Goal: Task Accomplishment & Management: Manage account settings

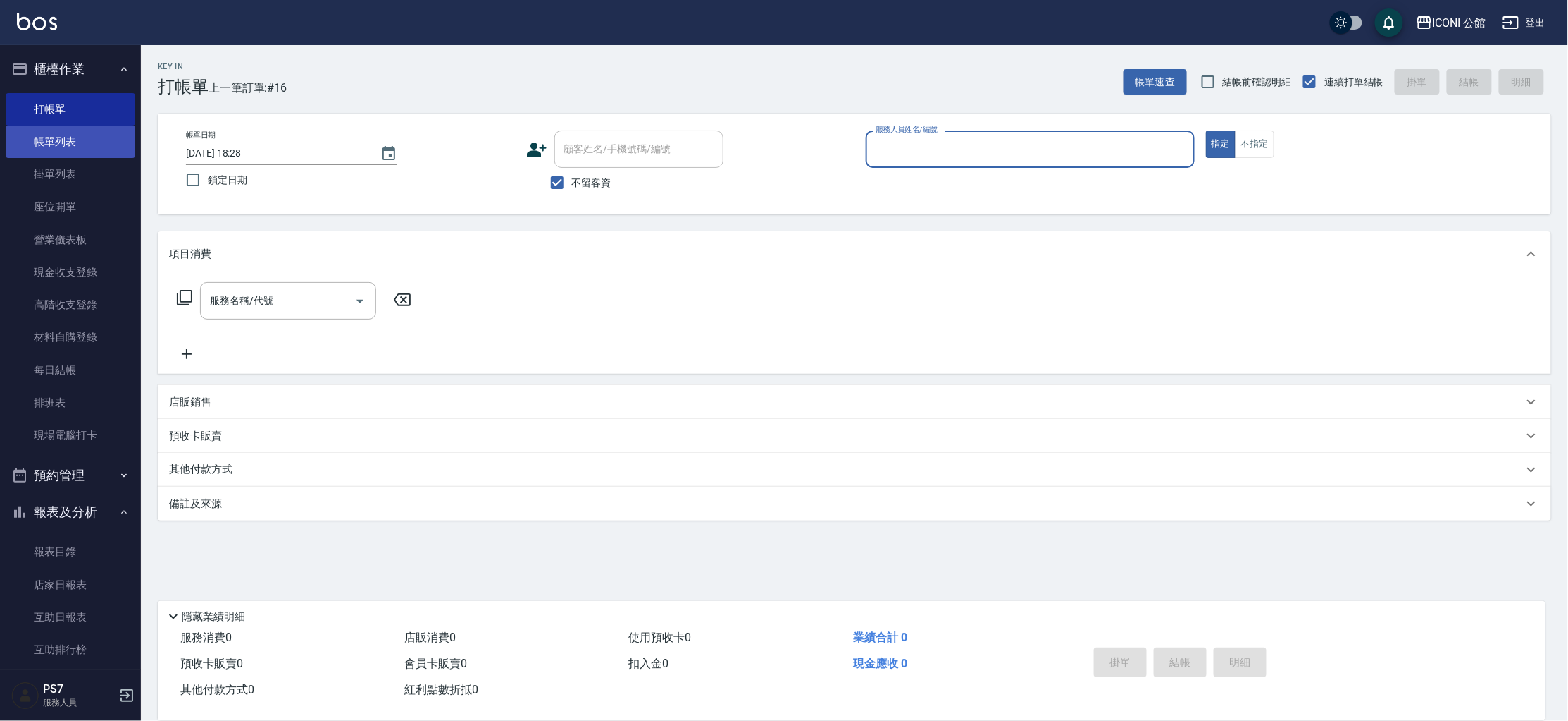
click at [55, 142] on link "帳單列表" at bounding box center [71, 142] width 130 height 32
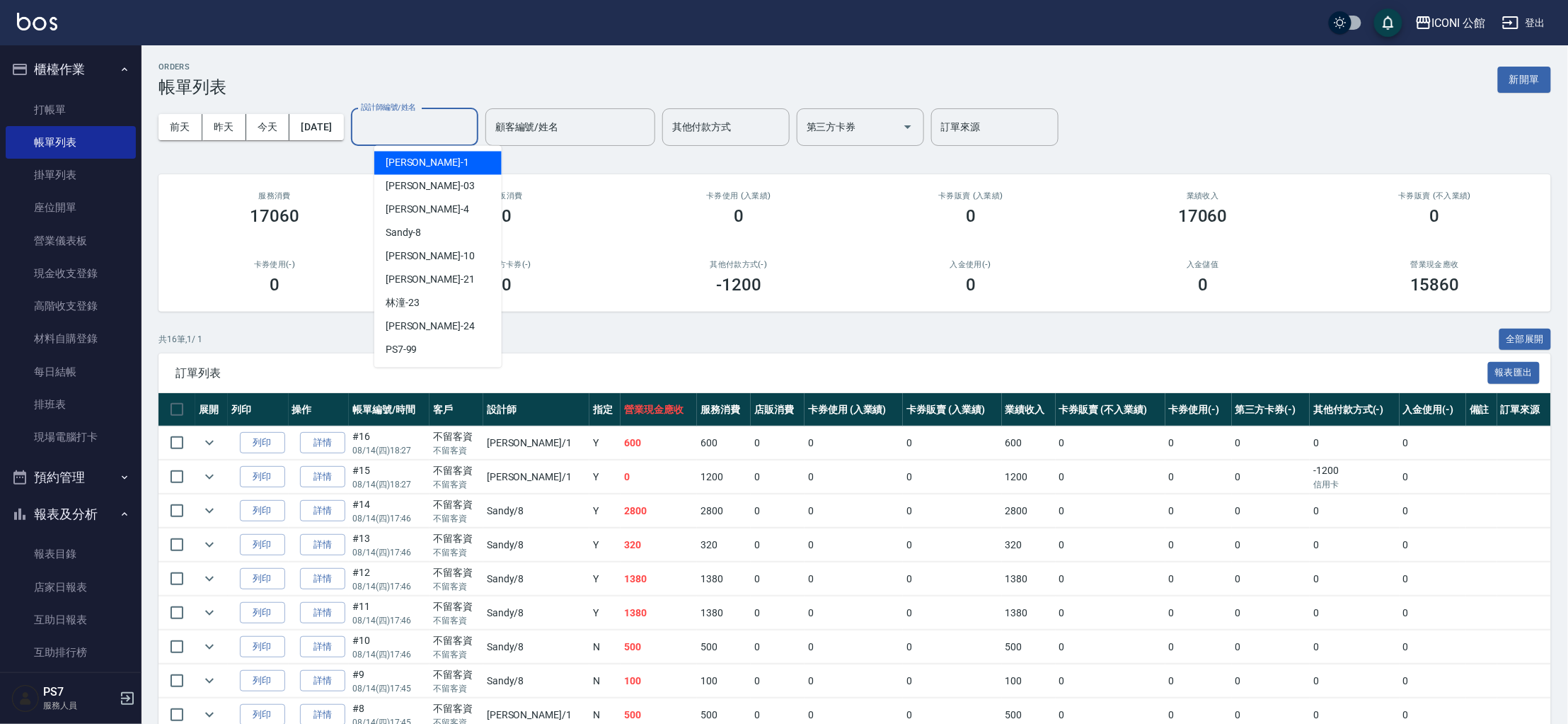
click at [410, 126] on input "設計師編號/姓名" at bounding box center [415, 126] width 115 height 25
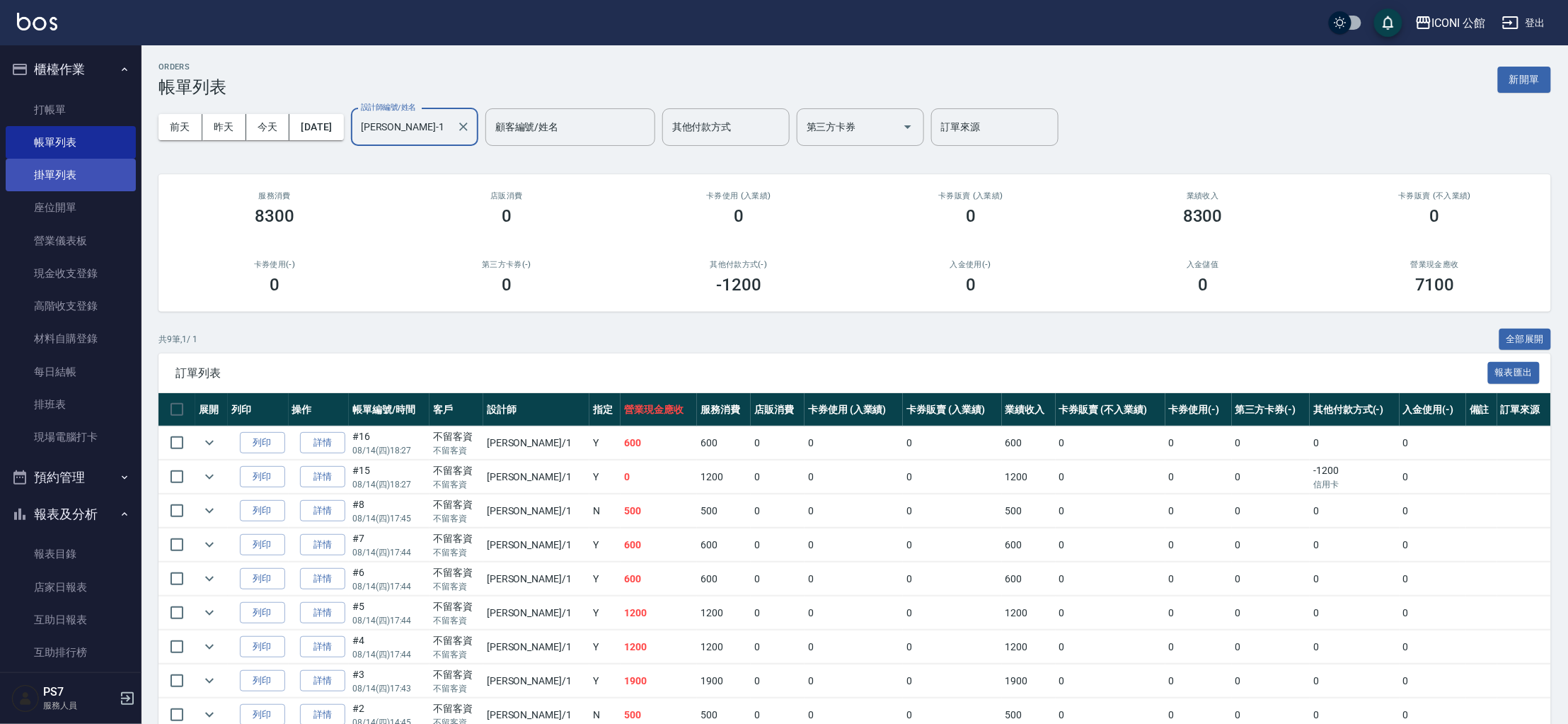
type input "[PERSON_NAME]-1"
click at [86, 185] on link "掛單列表" at bounding box center [71, 175] width 130 height 33
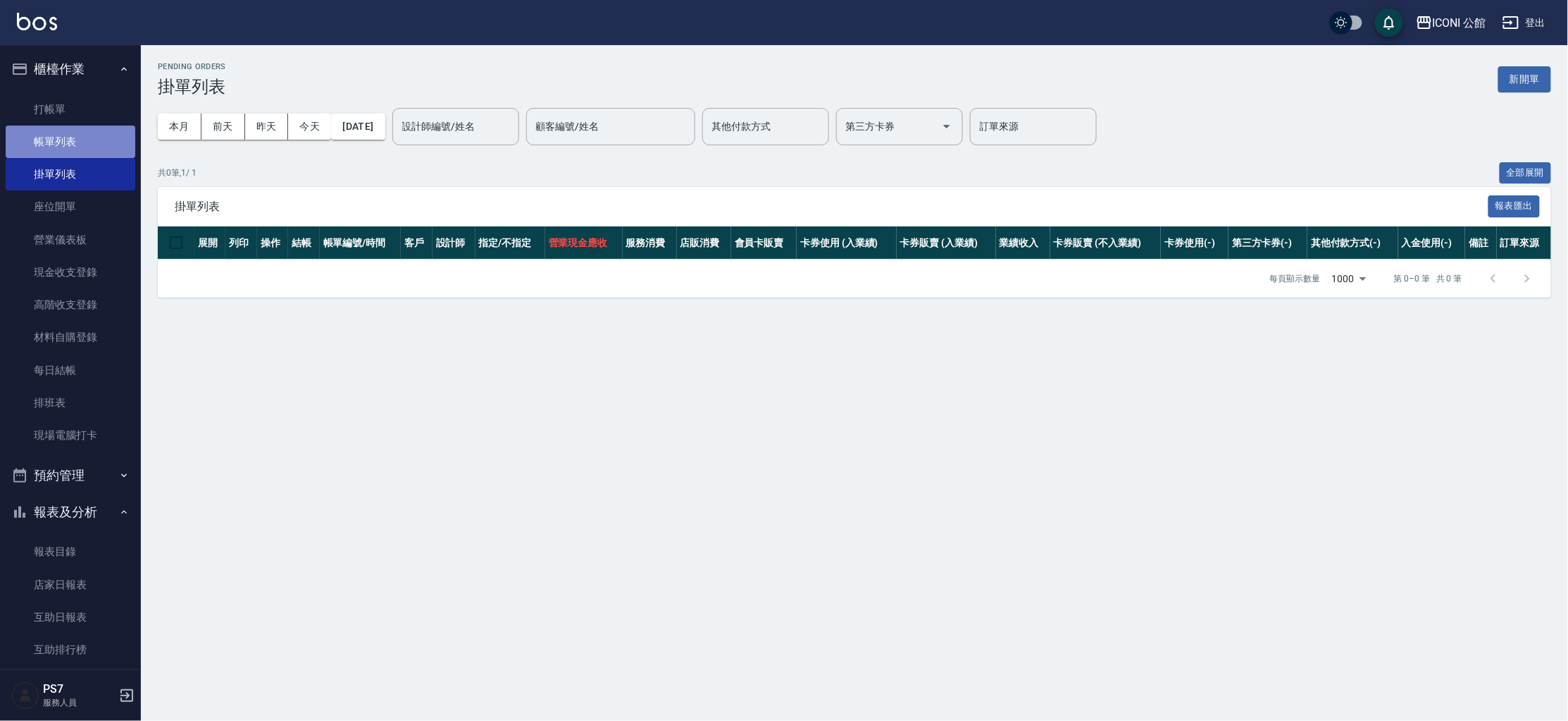
click at [81, 151] on link "帳單列表" at bounding box center [71, 142] width 130 height 32
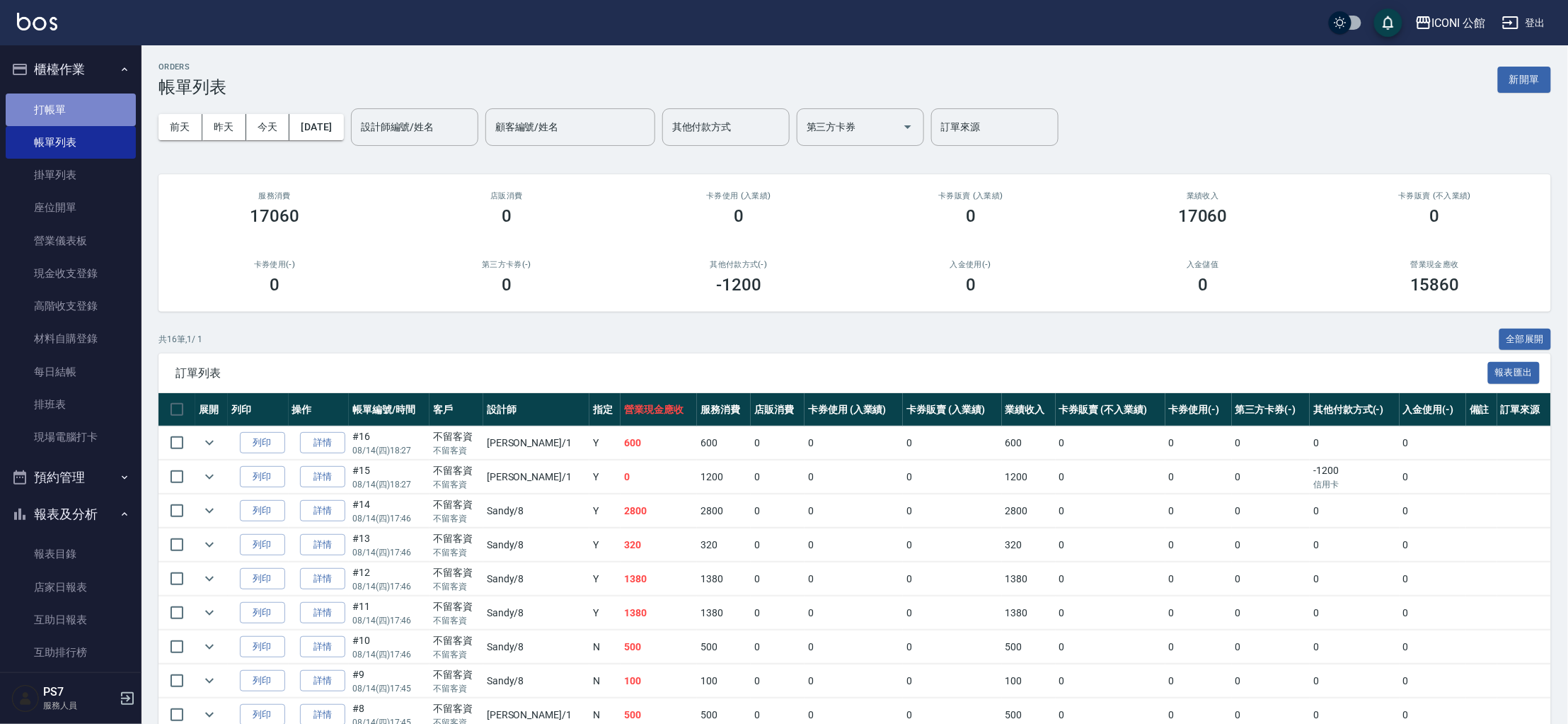
click at [101, 109] on link "打帳單" at bounding box center [71, 110] width 130 height 33
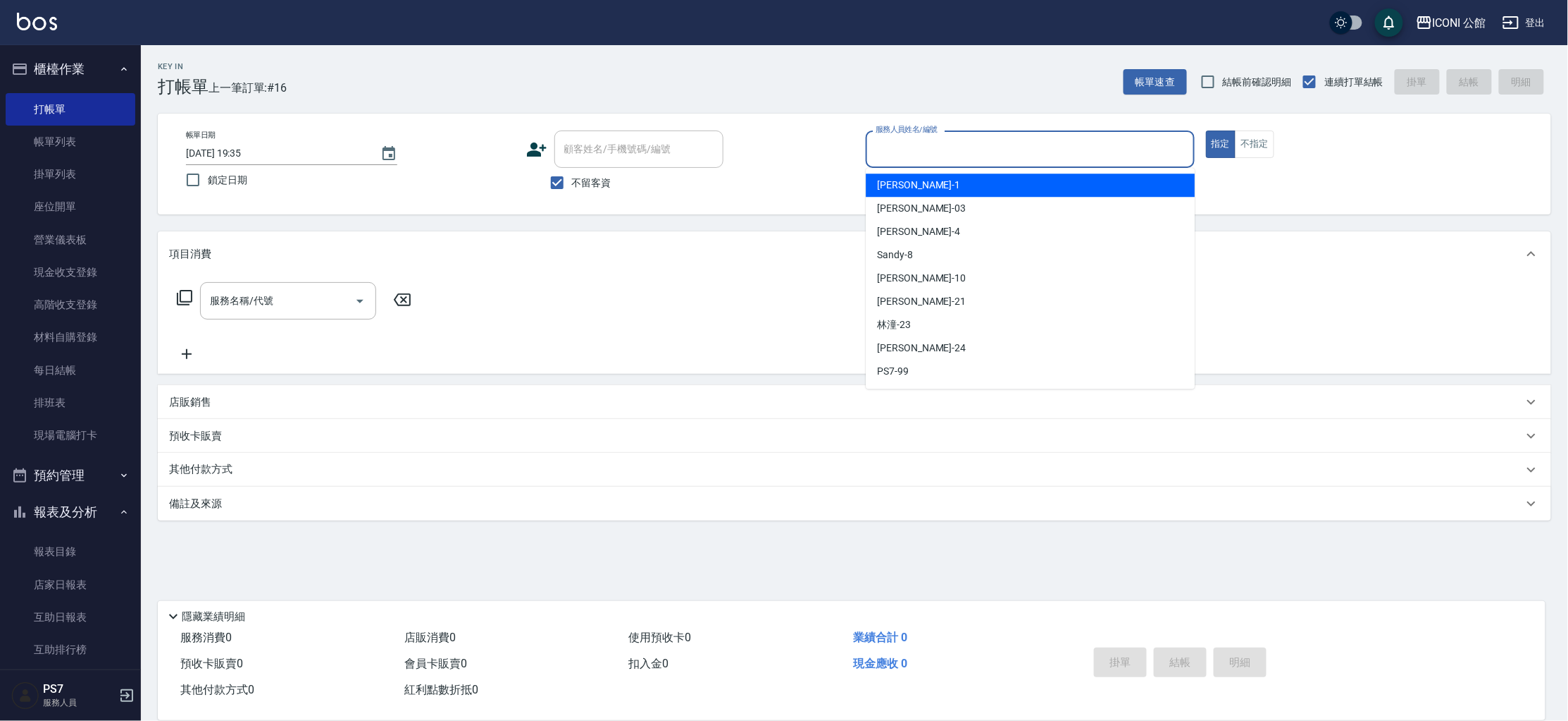
click at [919, 144] on input "服務人員姓名/編號" at bounding box center [1030, 149] width 317 height 25
type input "[PERSON_NAME]-1"
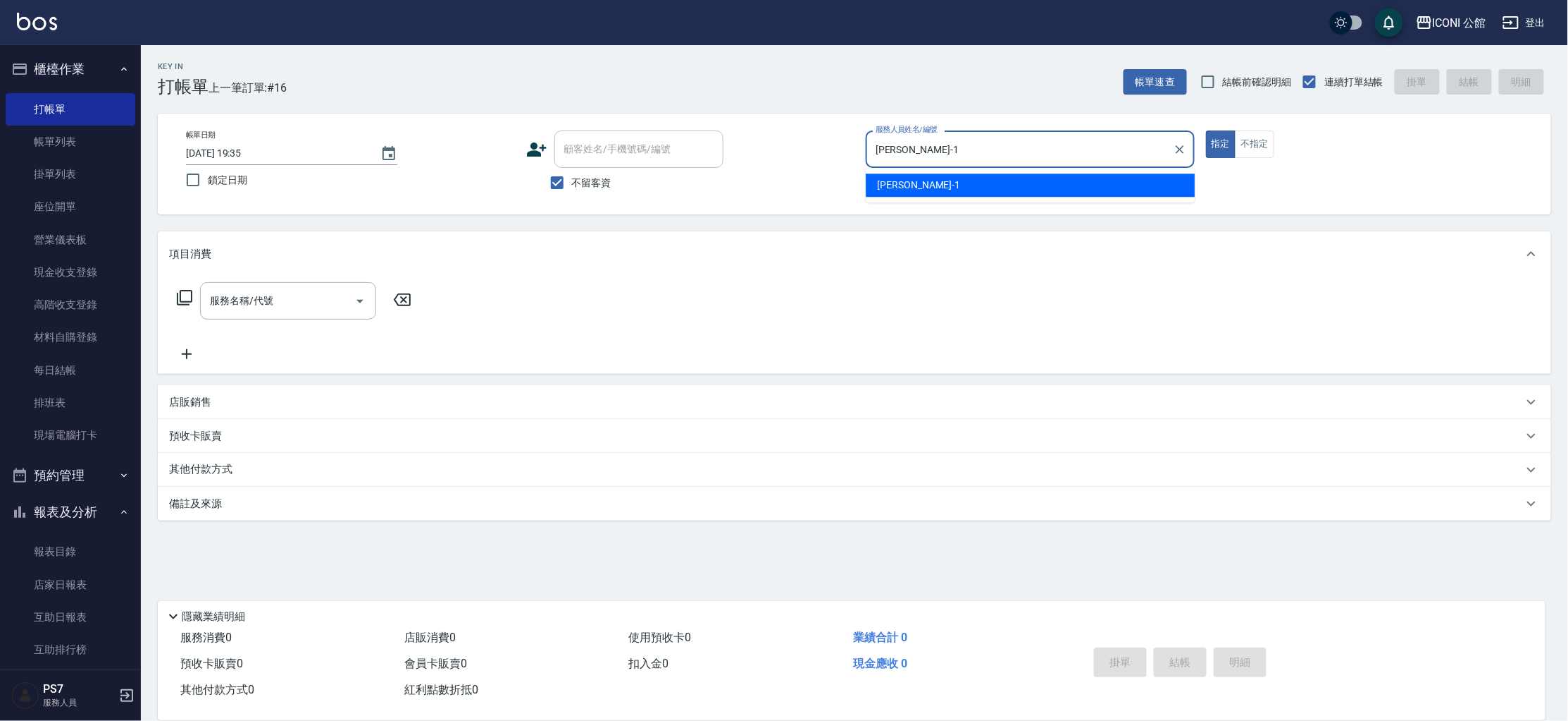
type button "true"
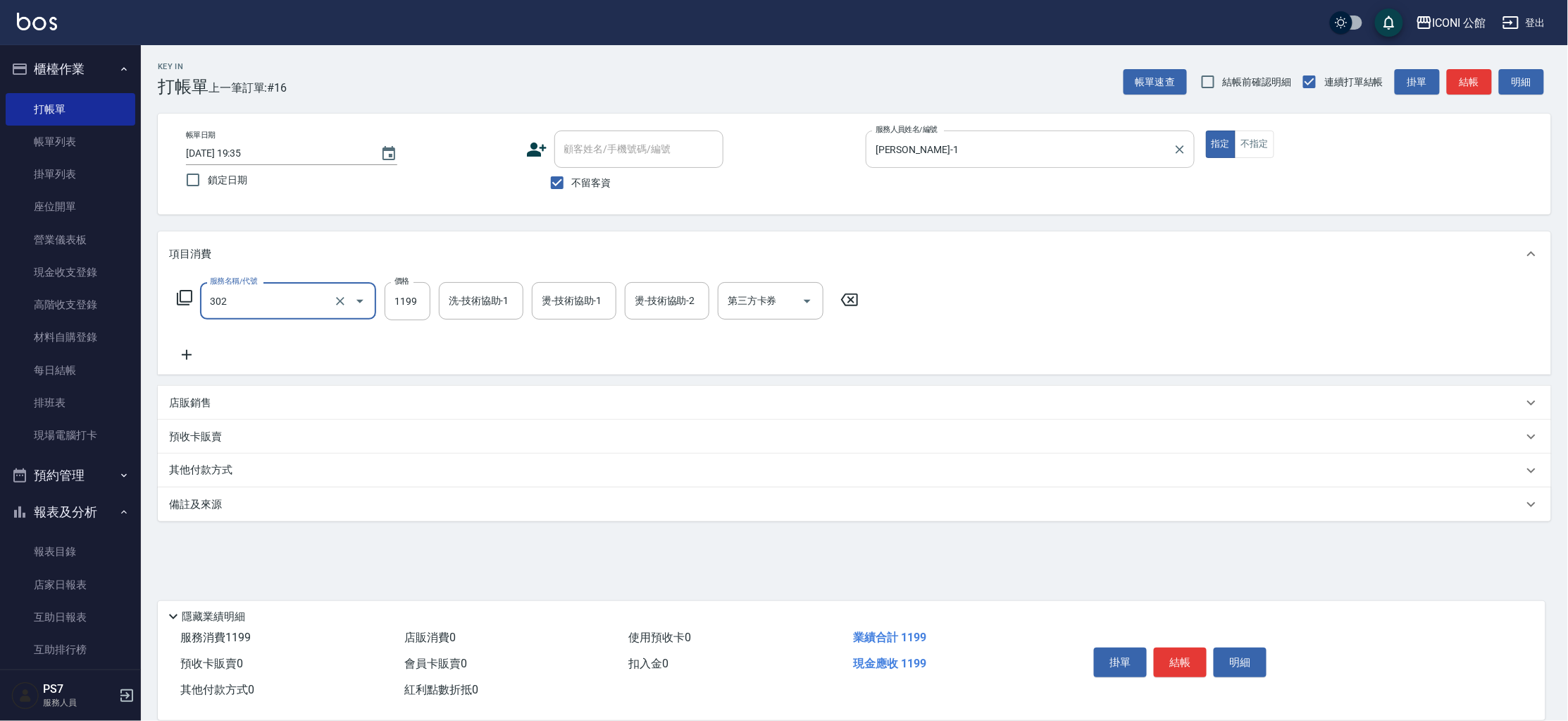
type input "設計燙髮(302)"
type input "1200"
type input "[PERSON_NAME]-24"
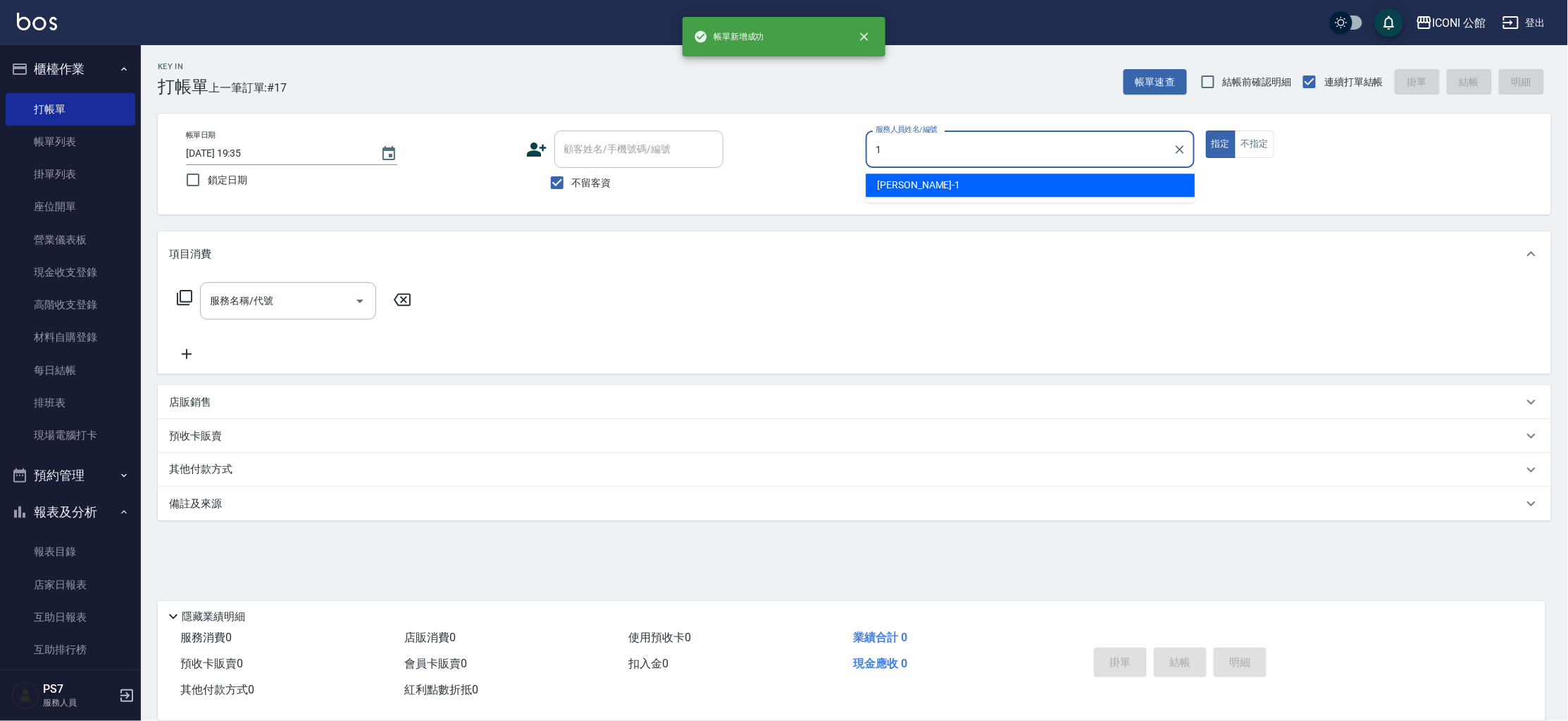
type input "[PERSON_NAME]-1"
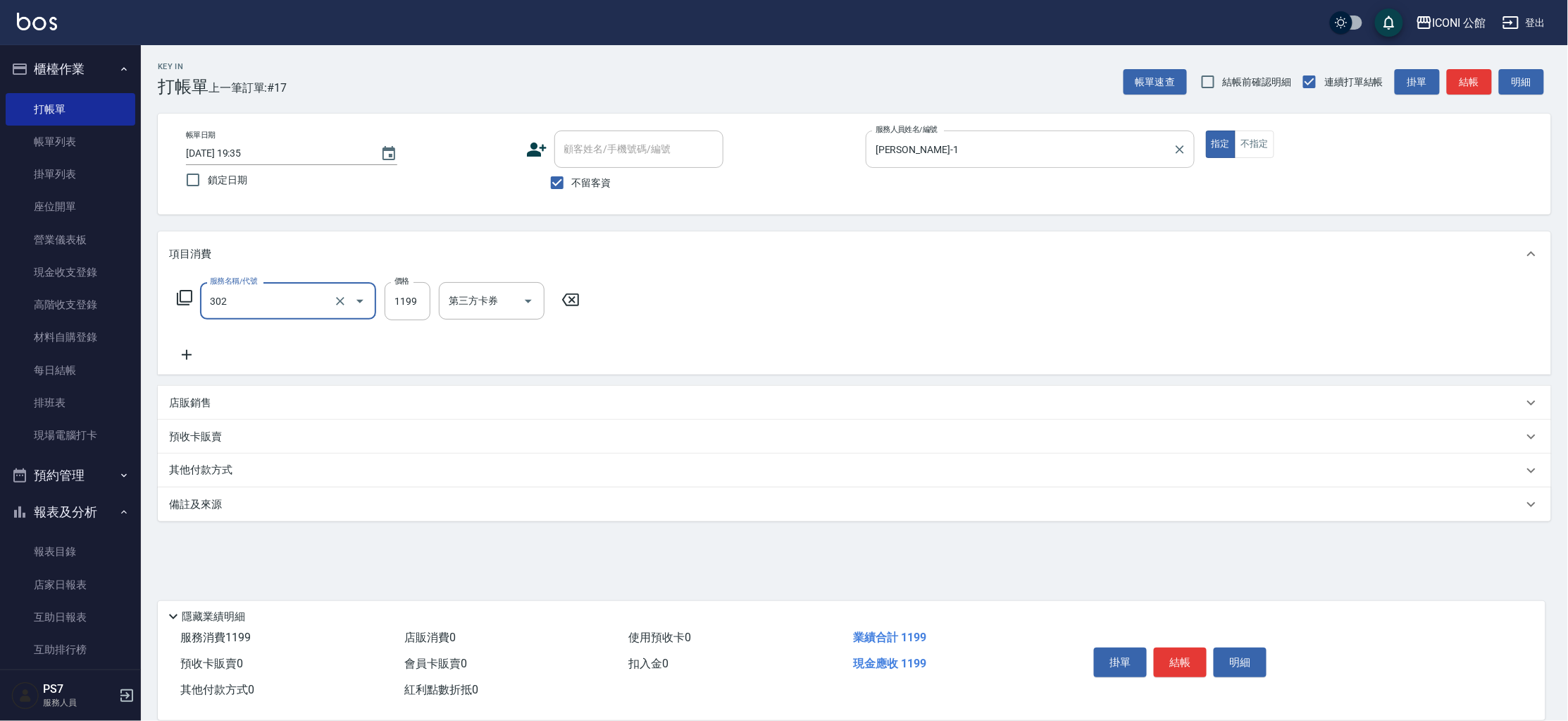
type input "設計燙髮(302)"
type input "1200"
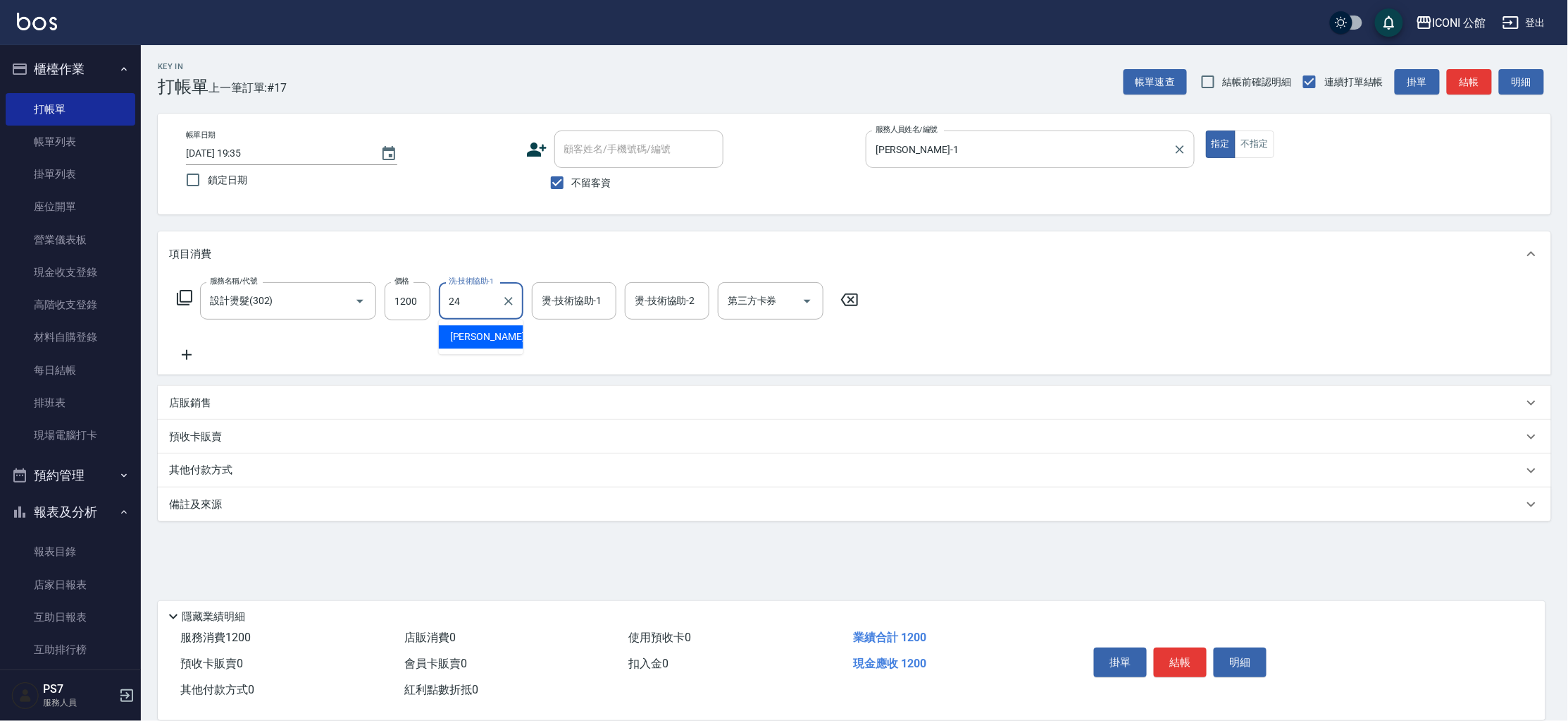
type input "[PERSON_NAME]-24"
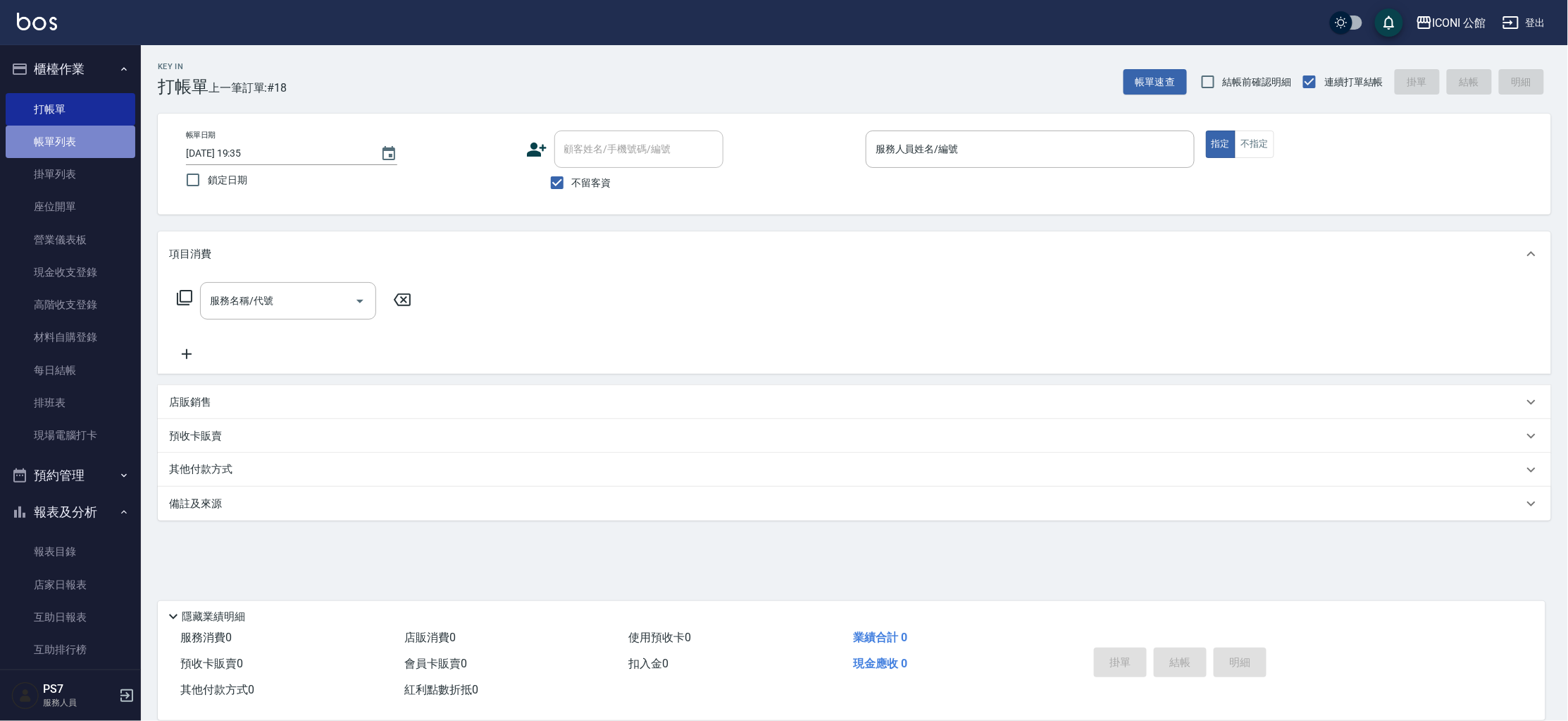
click at [90, 149] on link "帳單列表" at bounding box center [71, 142] width 130 height 32
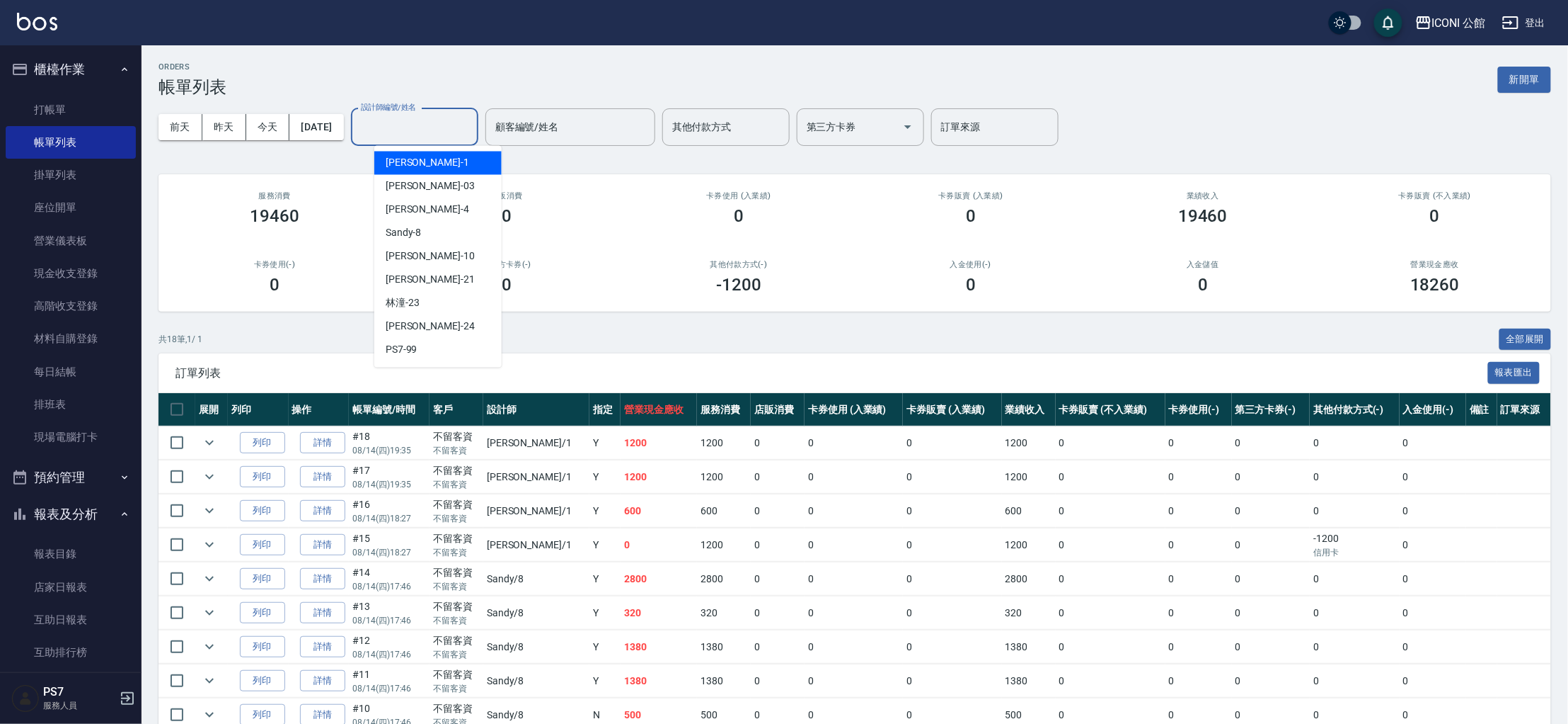
click at [401, 132] on input "設計師編號/姓名" at bounding box center [415, 126] width 115 height 25
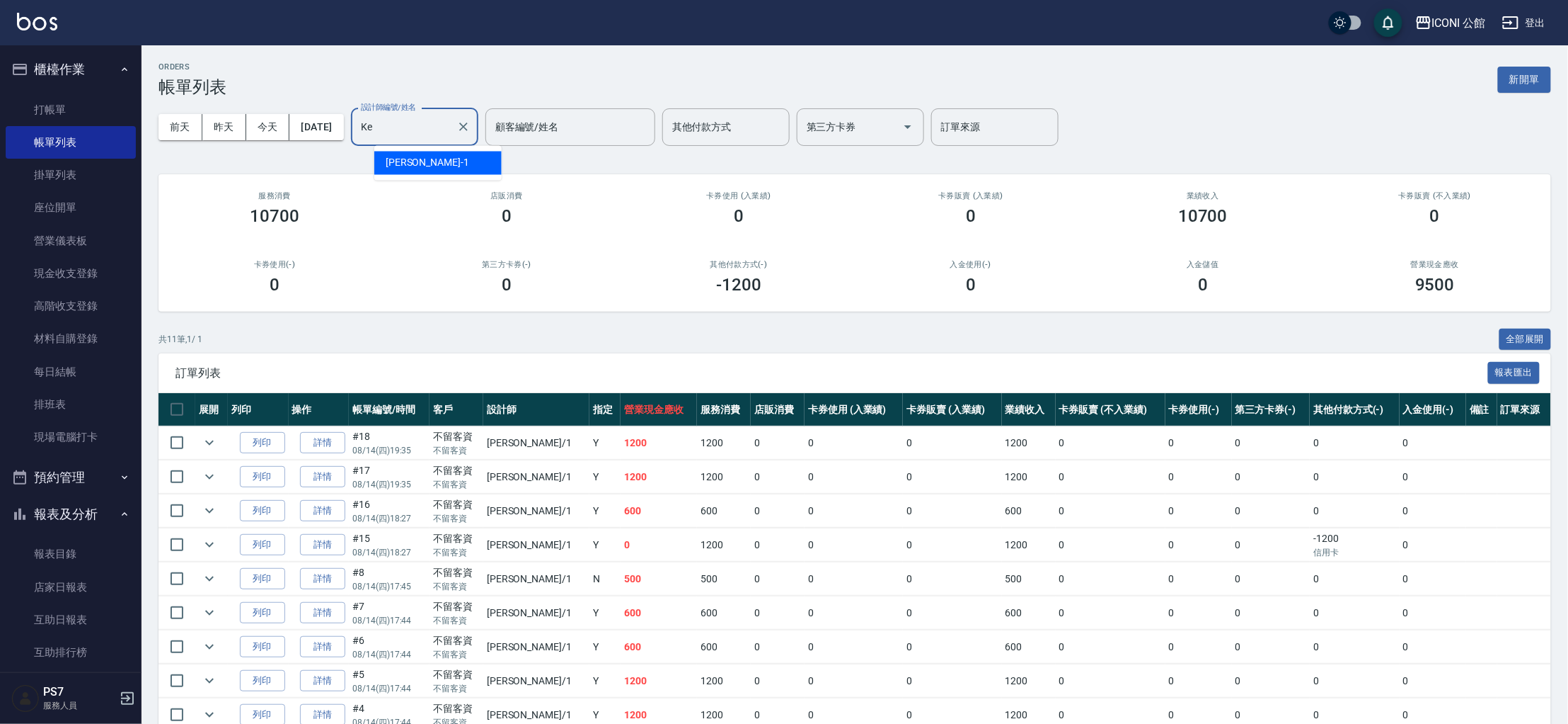
type input "K"
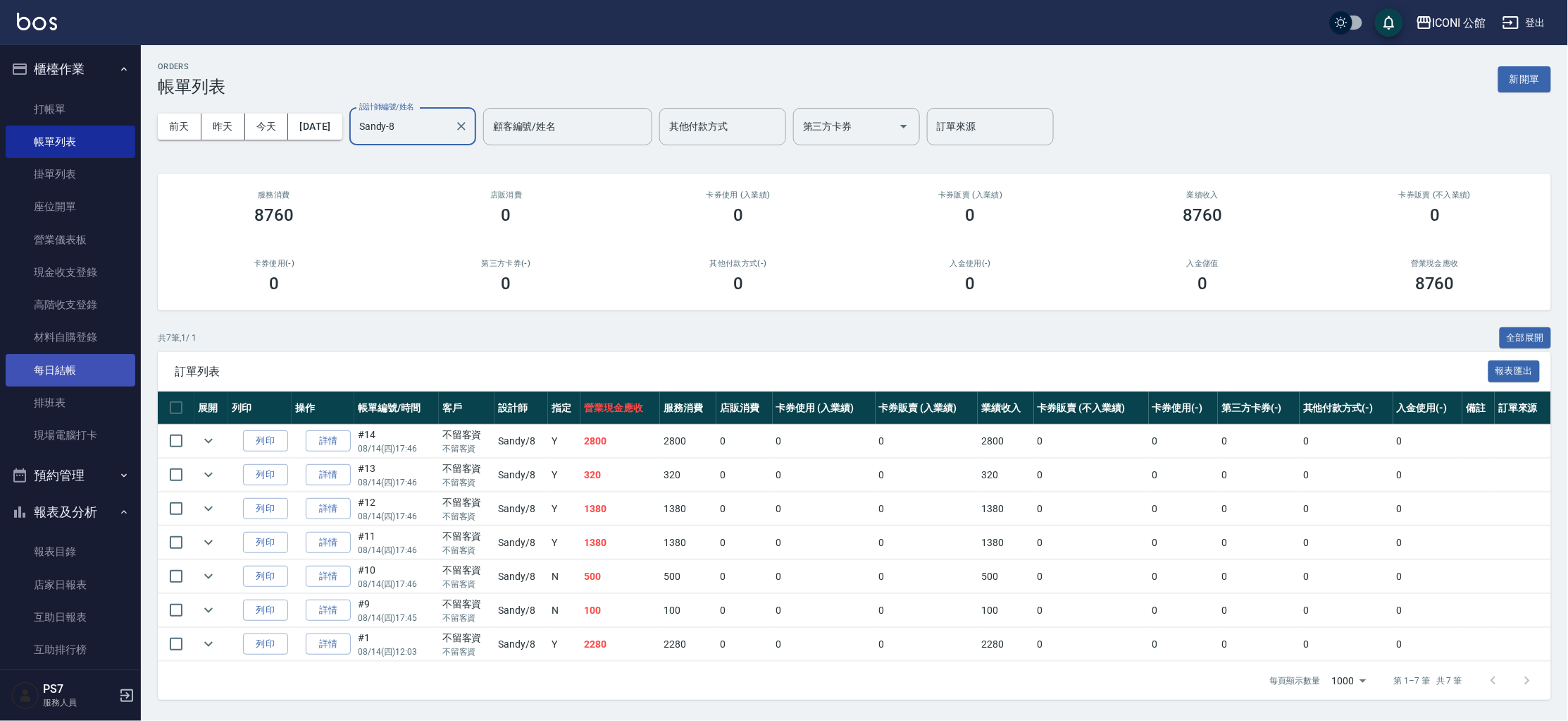
type input "Sandy-8"
click at [94, 377] on link "每日結帳" at bounding box center [71, 370] width 130 height 32
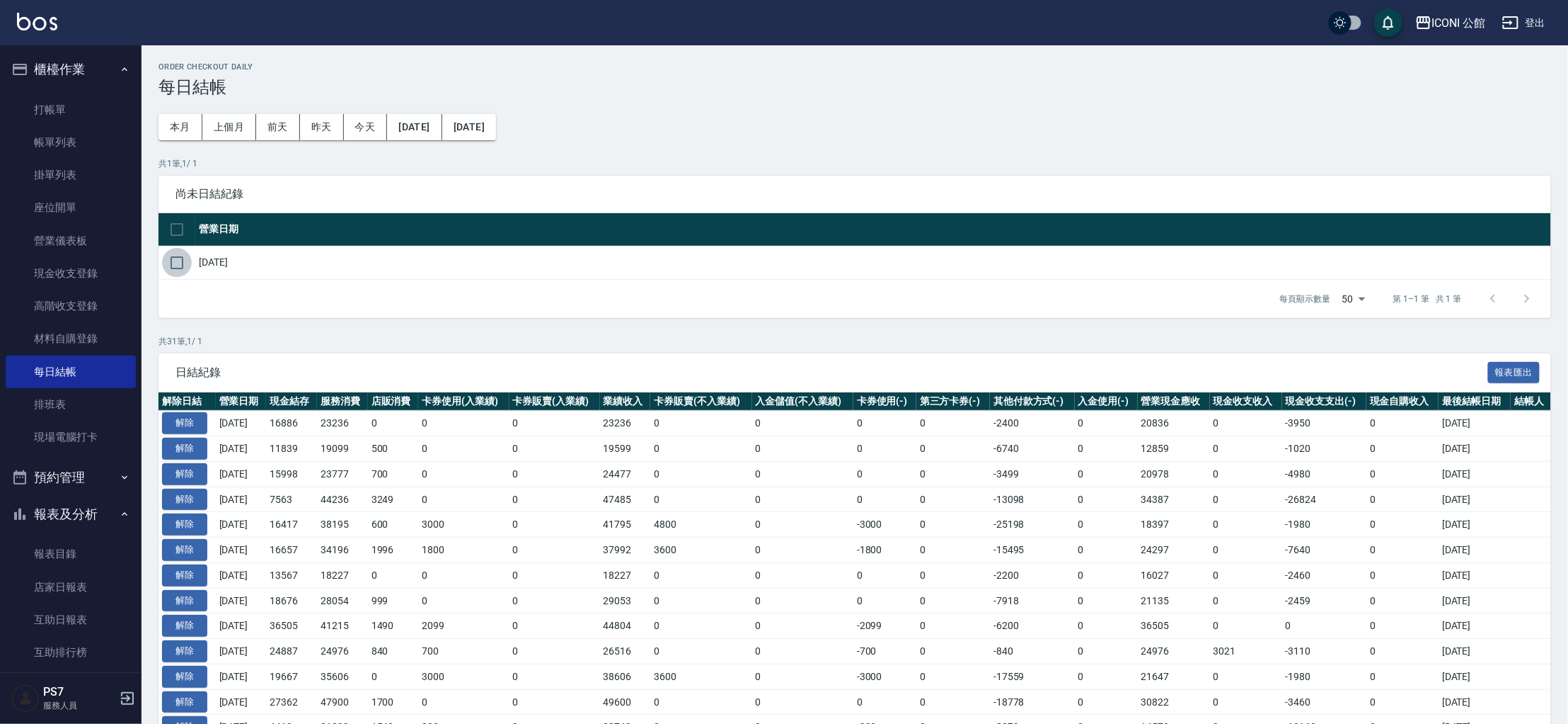
click at [182, 264] on input "checkbox" at bounding box center [177, 263] width 30 height 30
checkbox input "true"
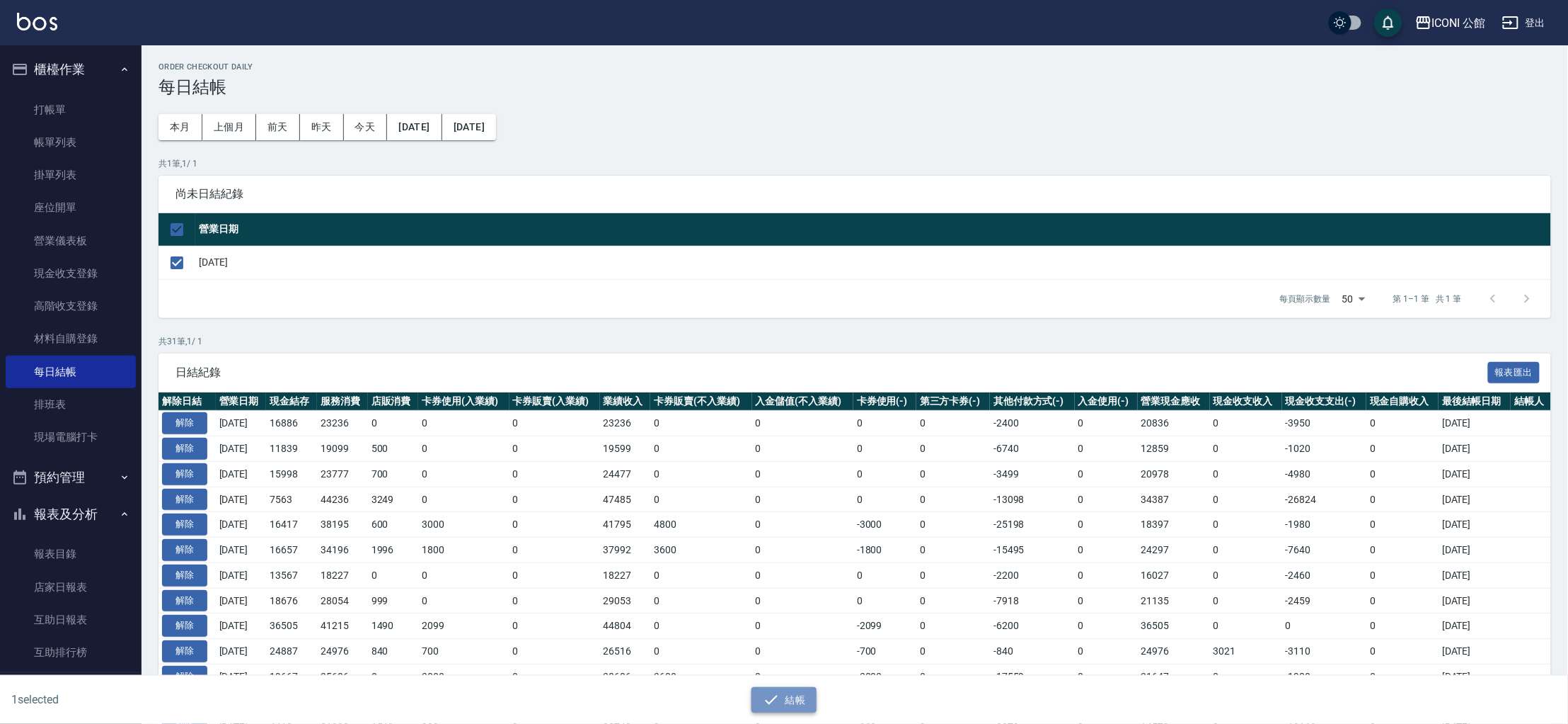
click at [805, 695] on button "結帳" at bounding box center [784, 699] width 66 height 27
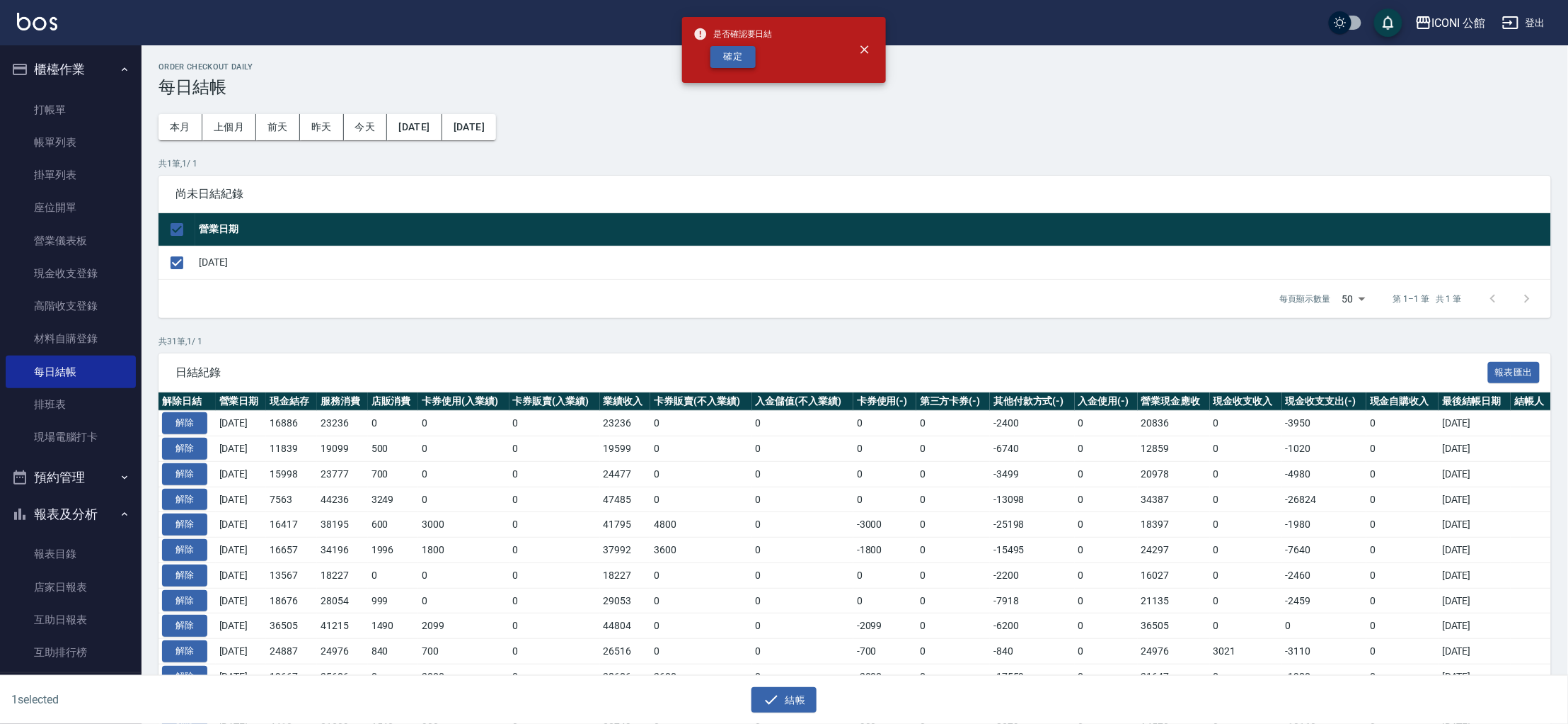
click at [743, 55] on button "確定" at bounding box center [734, 57] width 45 height 22
checkbox input "false"
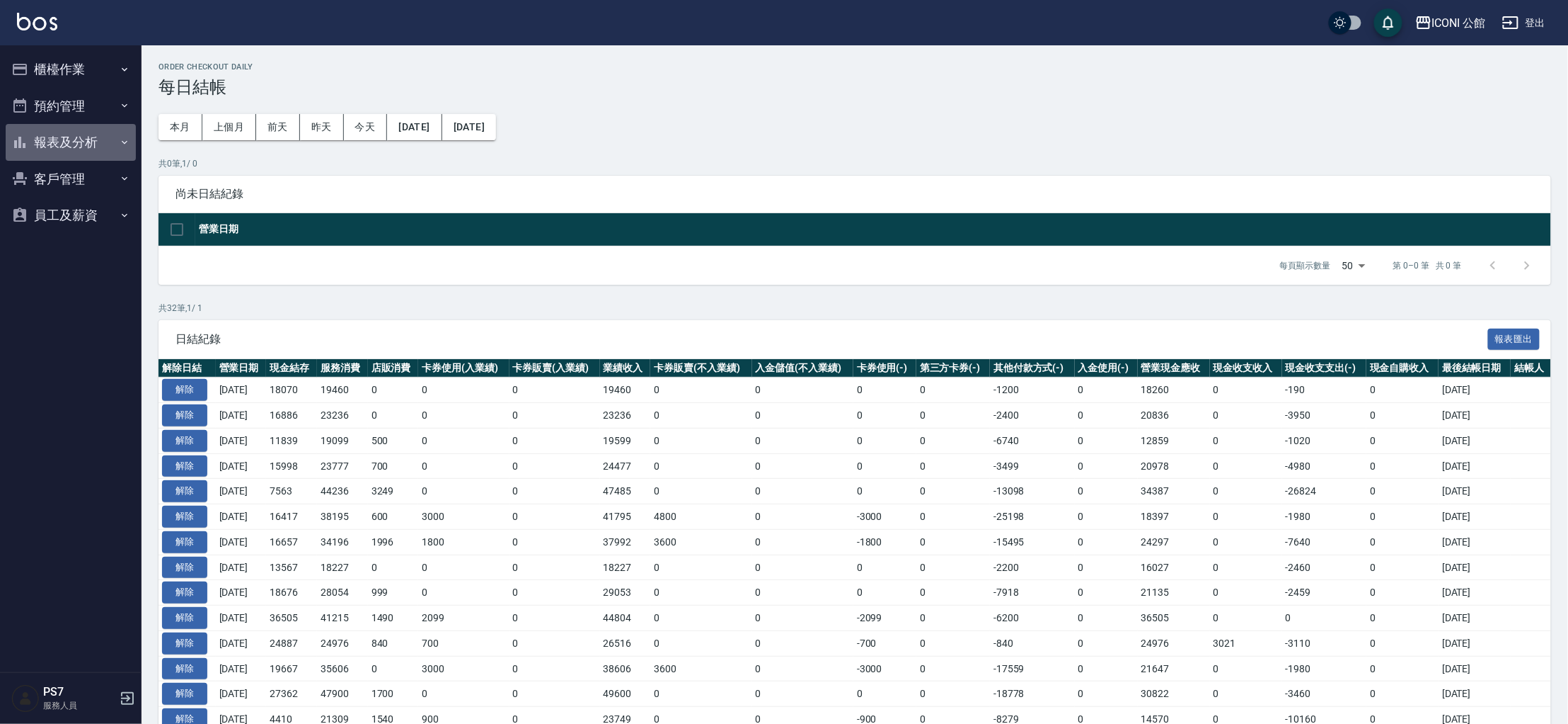
click at [68, 138] on button "報表及分析" at bounding box center [71, 141] width 130 height 37
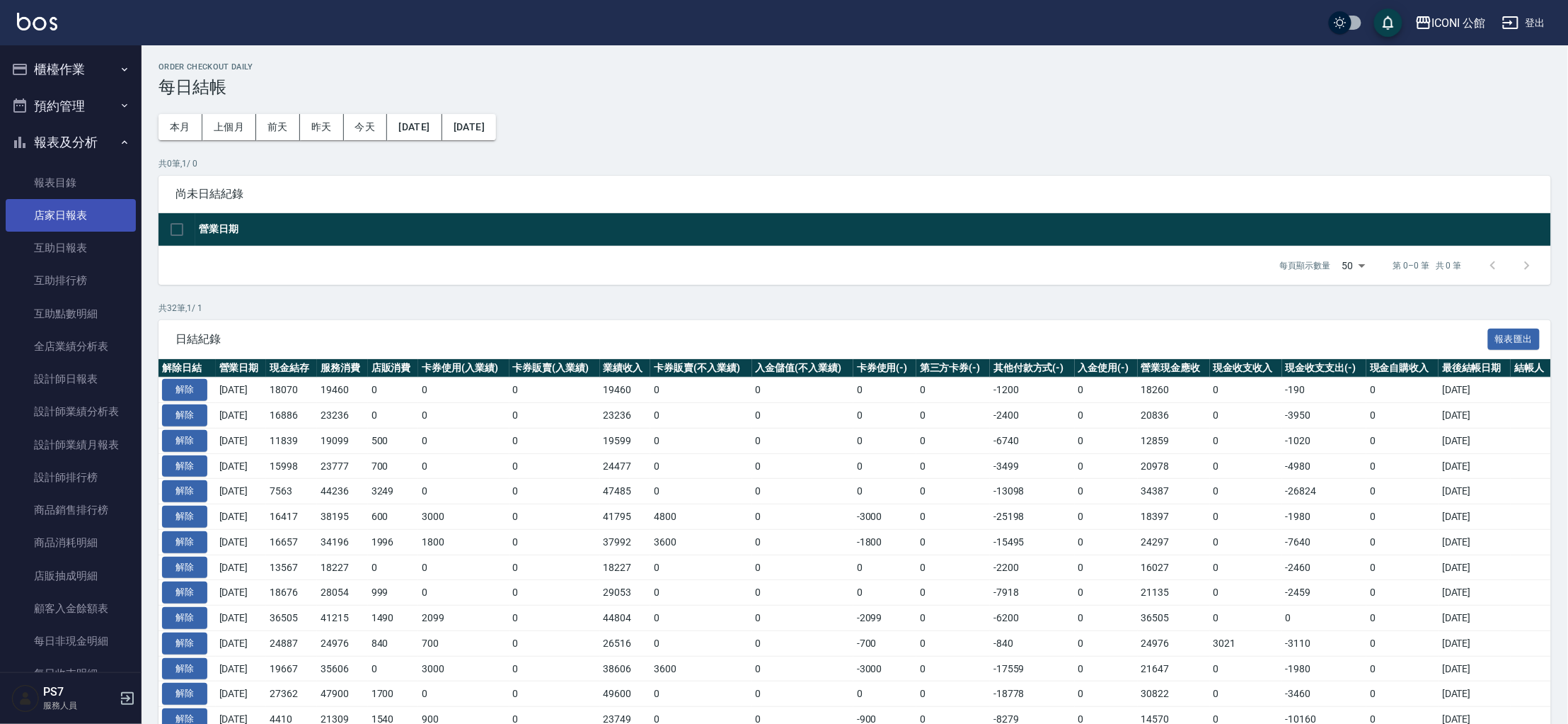
click at [87, 223] on link "店家日報表" at bounding box center [71, 214] width 130 height 33
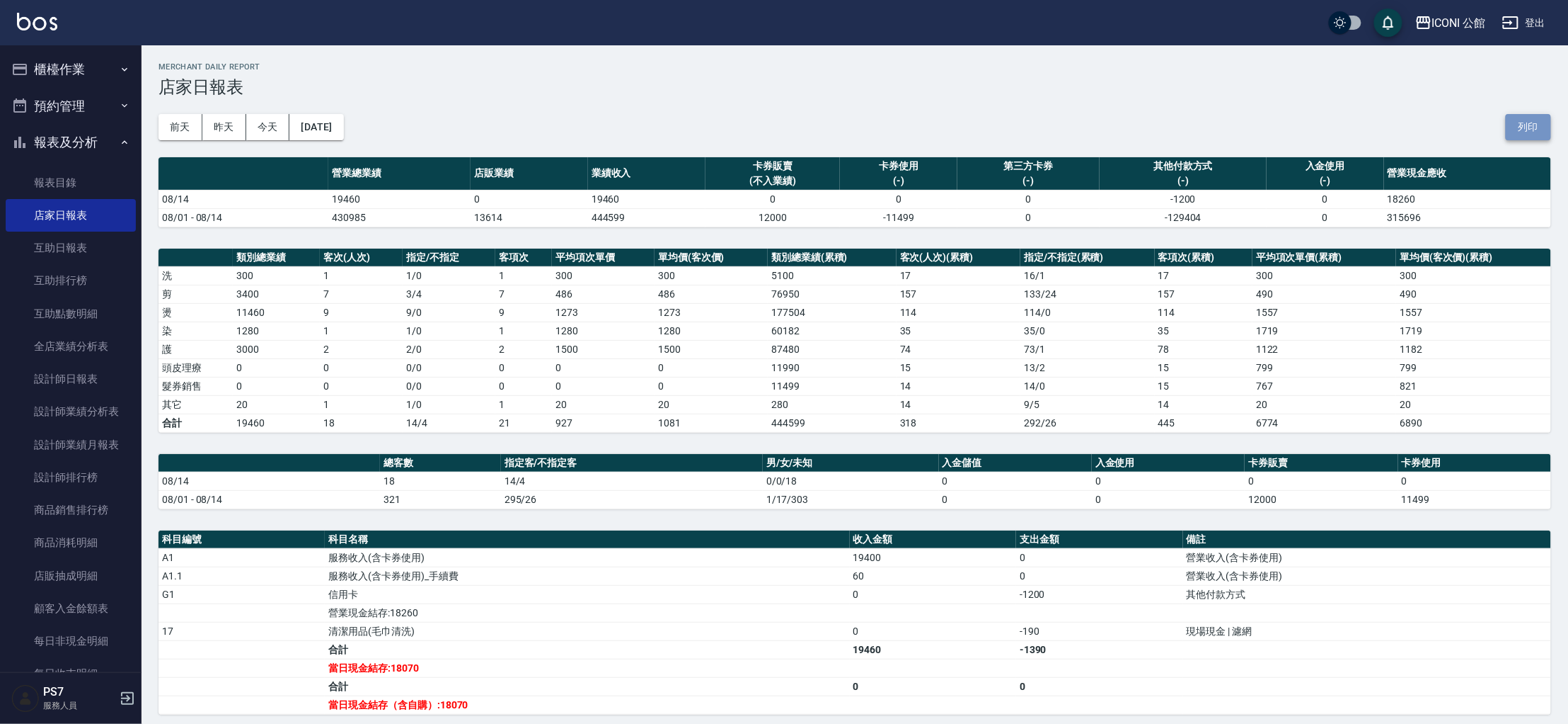
click at [1518, 131] on button "列印" at bounding box center [1529, 126] width 45 height 27
click at [51, 484] on link "設計師排行榜" at bounding box center [71, 477] width 130 height 33
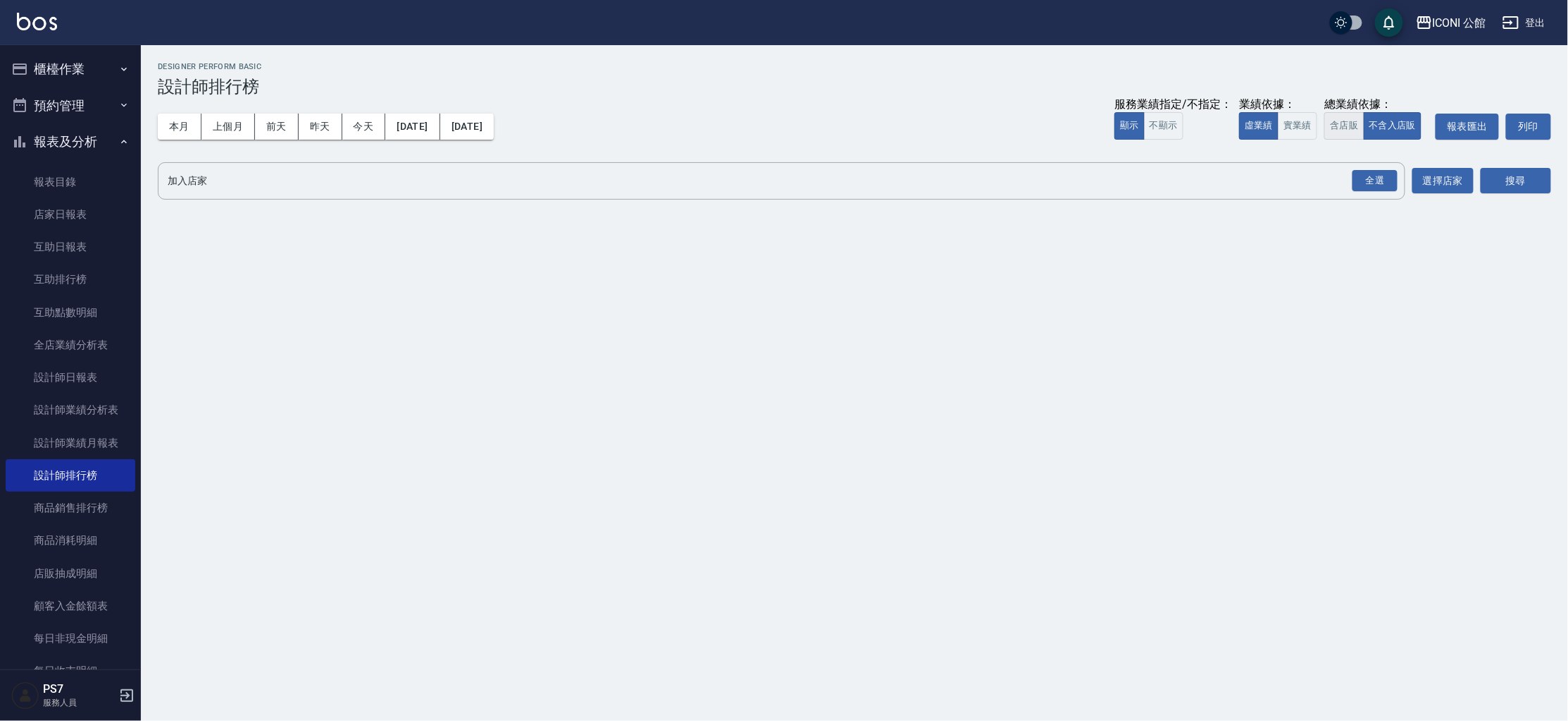
click at [1343, 123] on button "含店販" at bounding box center [1344, 126] width 39 height 28
drag, startPoint x: 1367, startPoint y: 180, endPoint x: 1446, endPoint y: 168, distance: 79.9
click at [1367, 180] on div "全選" at bounding box center [1375, 181] width 45 height 22
click at [1529, 183] on button "搜尋" at bounding box center [1517, 181] width 71 height 27
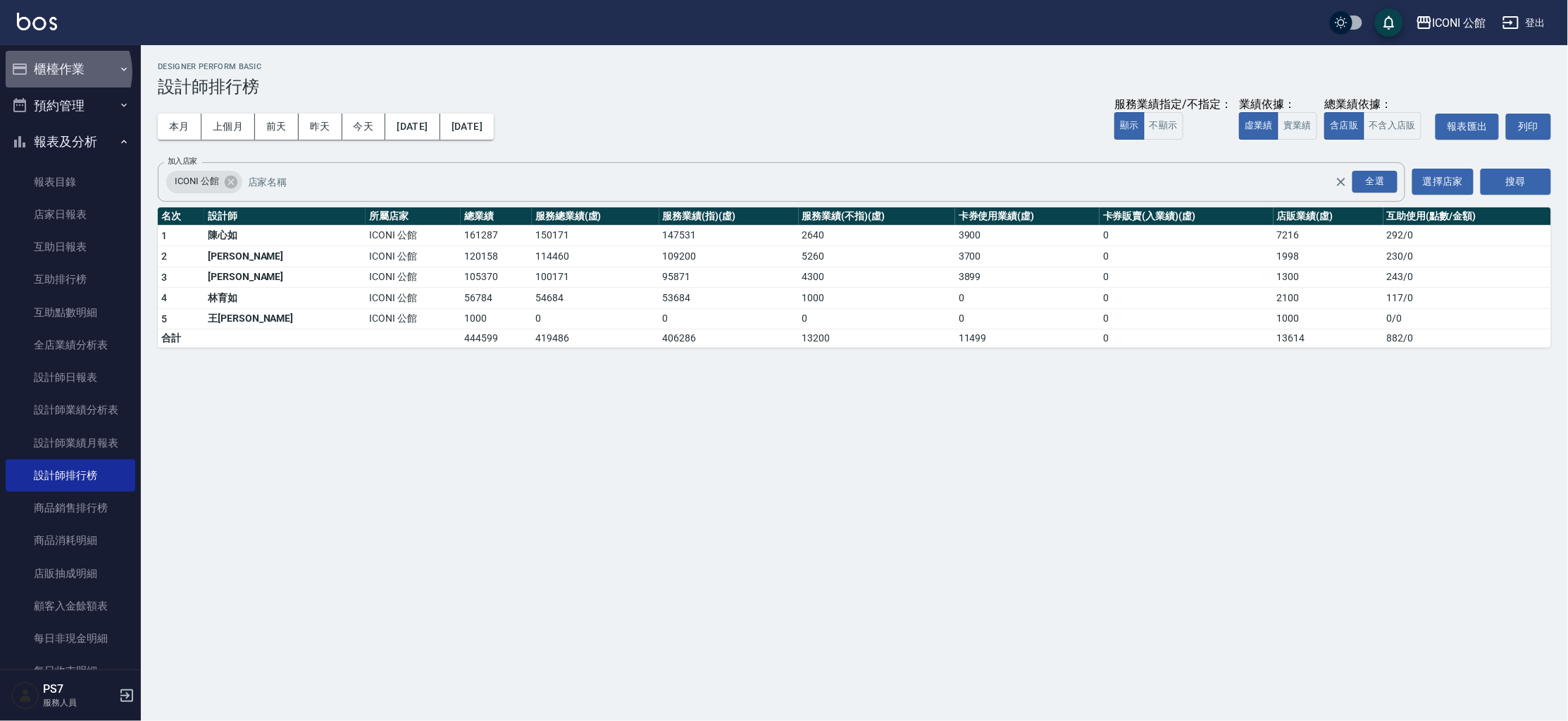
click at [63, 72] on button "櫃檯作業" at bounding box center [71, 69] width 130 height 36
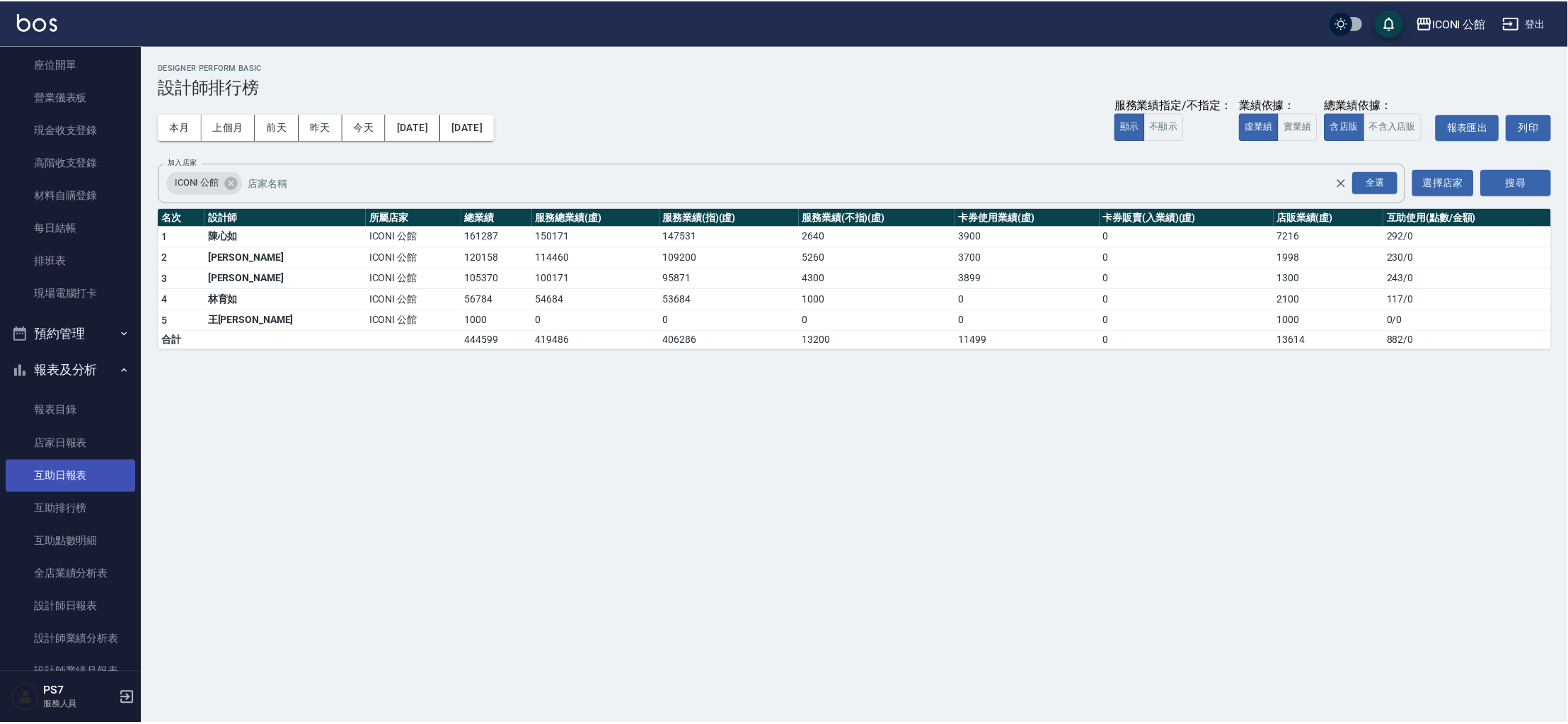
scroll to position [143, 0]
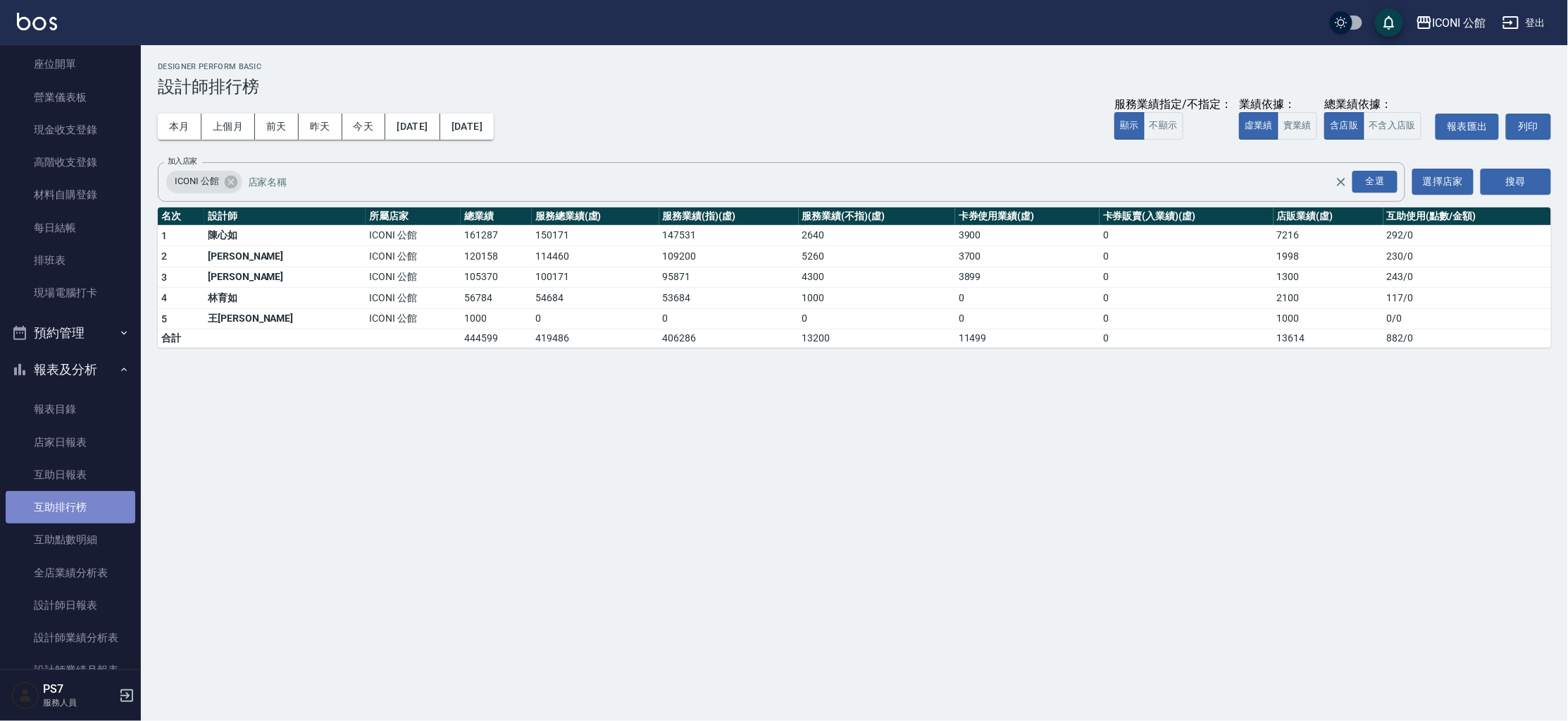
click at [83, 503] on link "互助排行榜" at bounding box center [71, 507] width 130 height 32
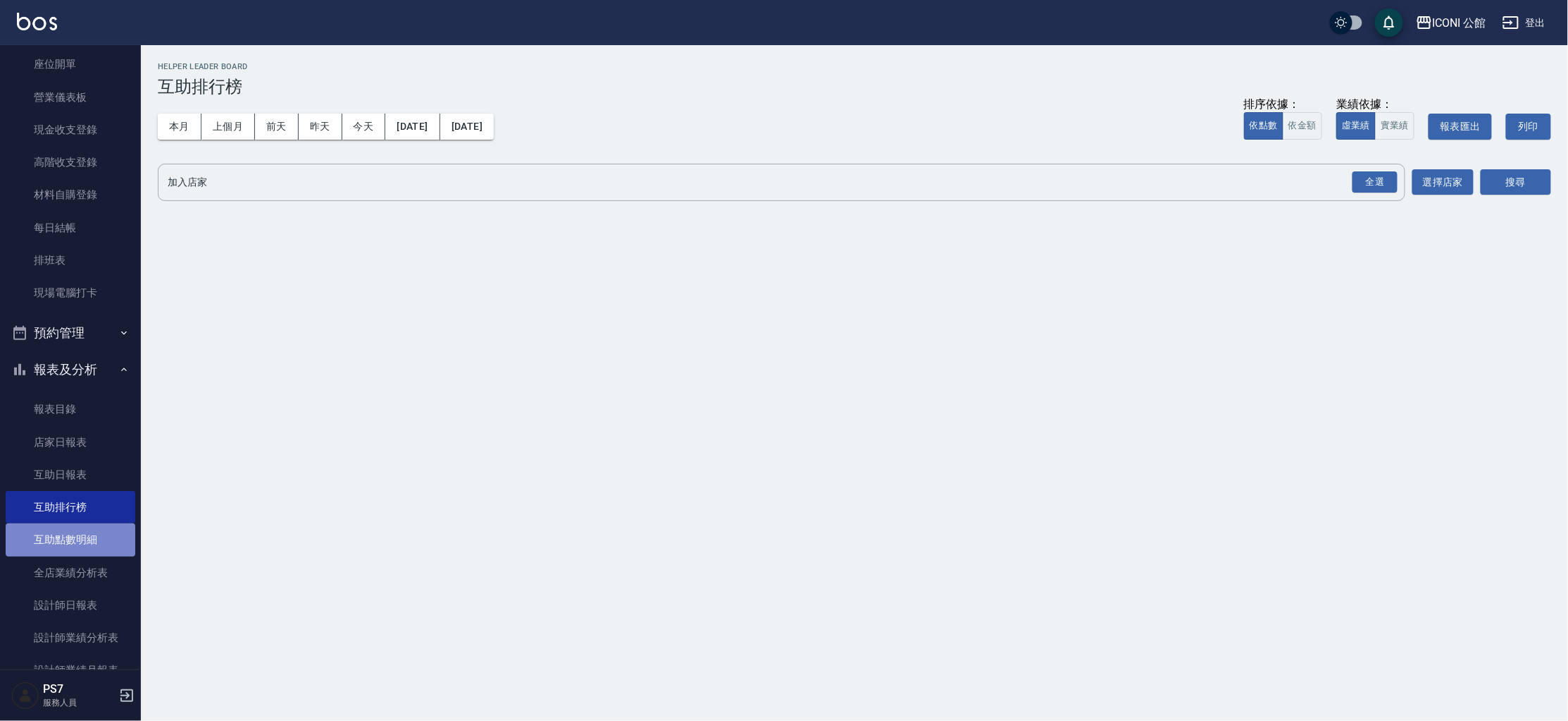
click at [80, 536] on link "互助點數明細" at bounding box center [71, 539] width 130 height 32
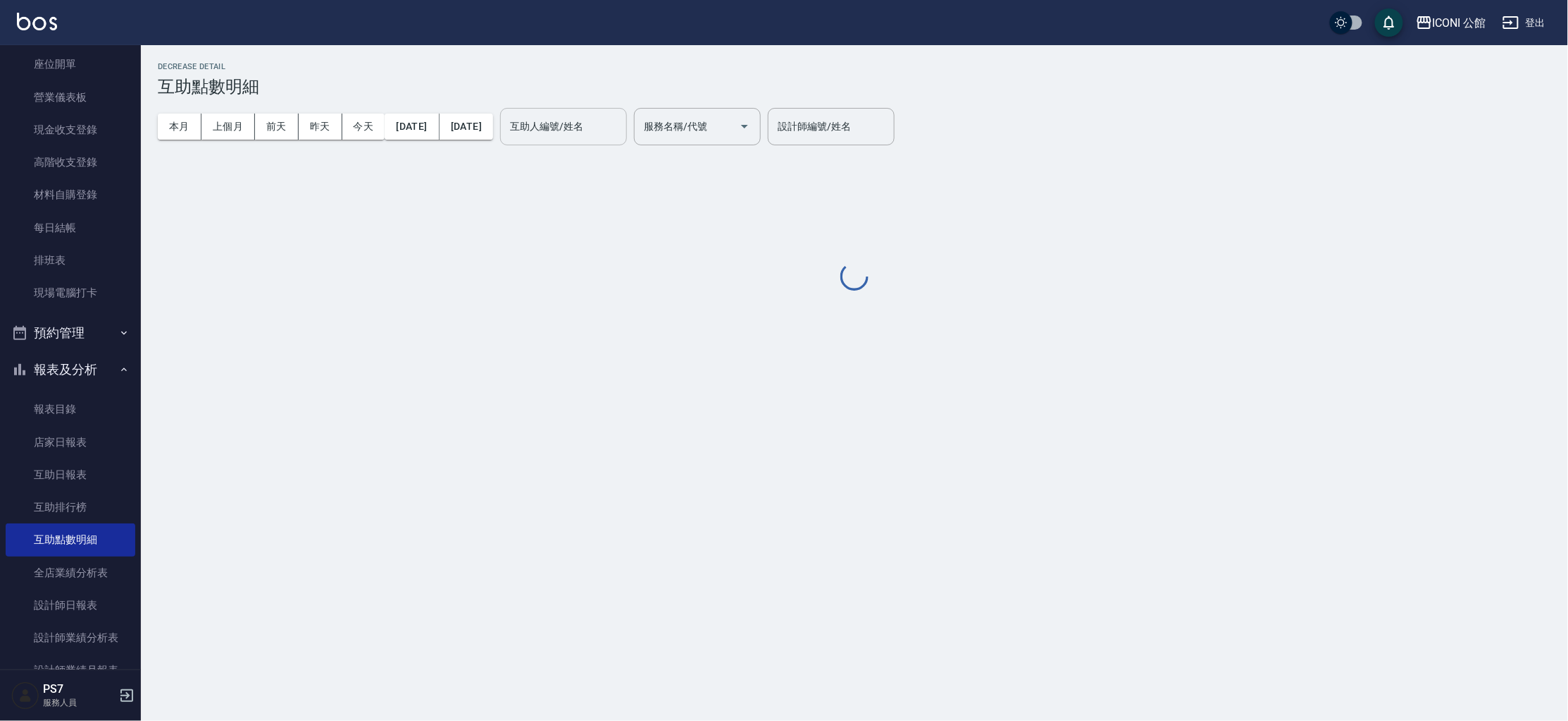
click at [609, 131] on div "互助人編號/姓名 互助人編號/姓名" at bounding box center [563, 127] width 127 height 37
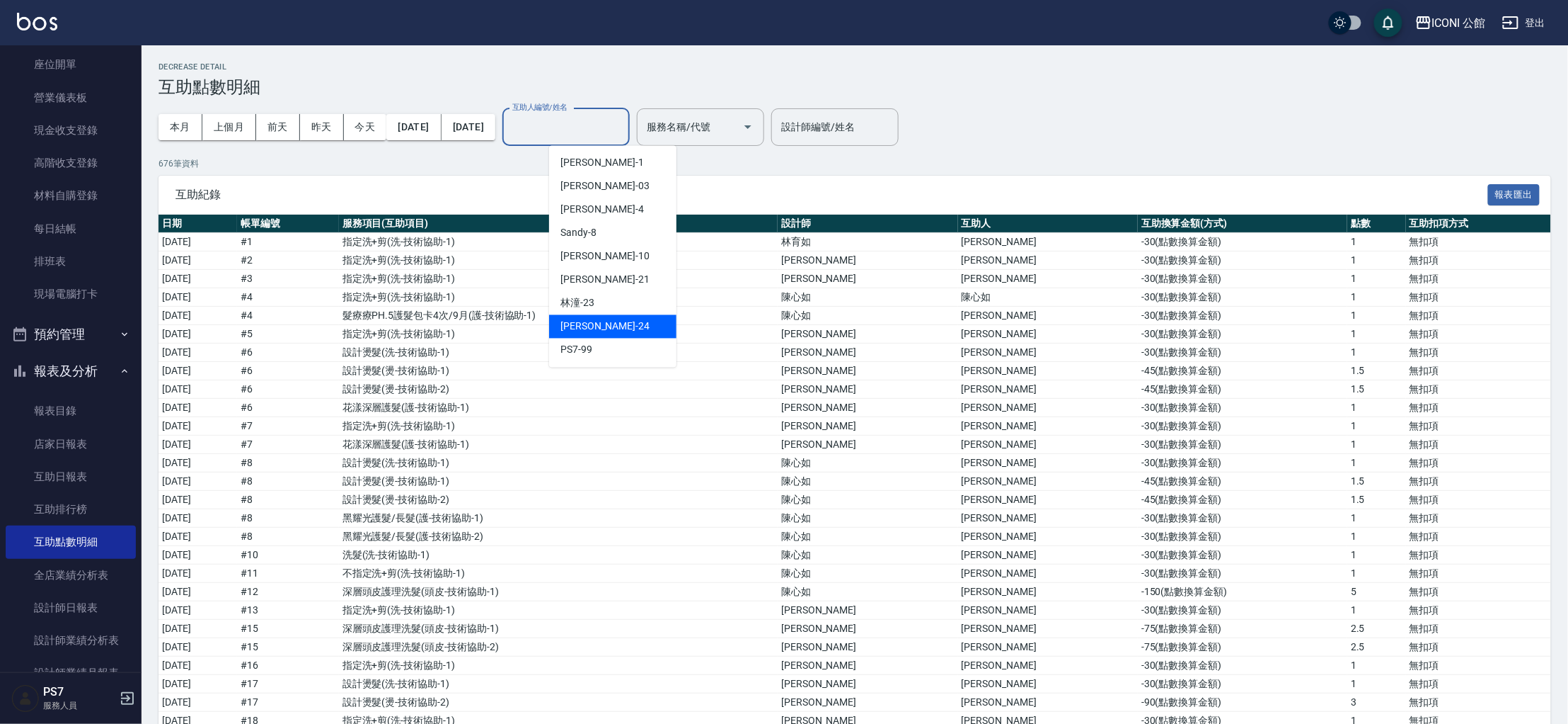
click at [649, 316] on div "可歆 -24" at bounding box center [612, 327] width 127 height 24
type input "[PERSON_NAME]-24"
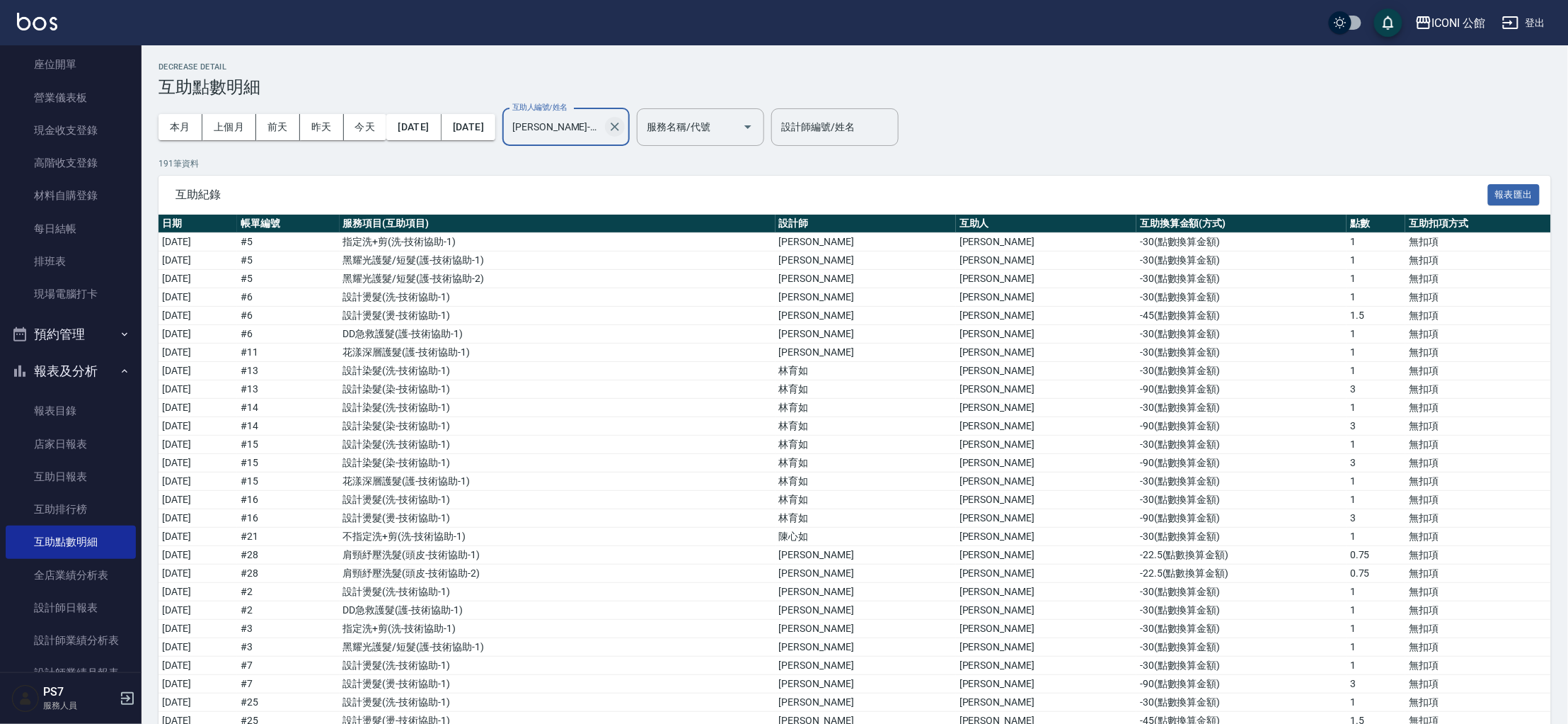
click at [619, 125] on icon "Clear" at bounding box center [615, 126] width 9 height 9
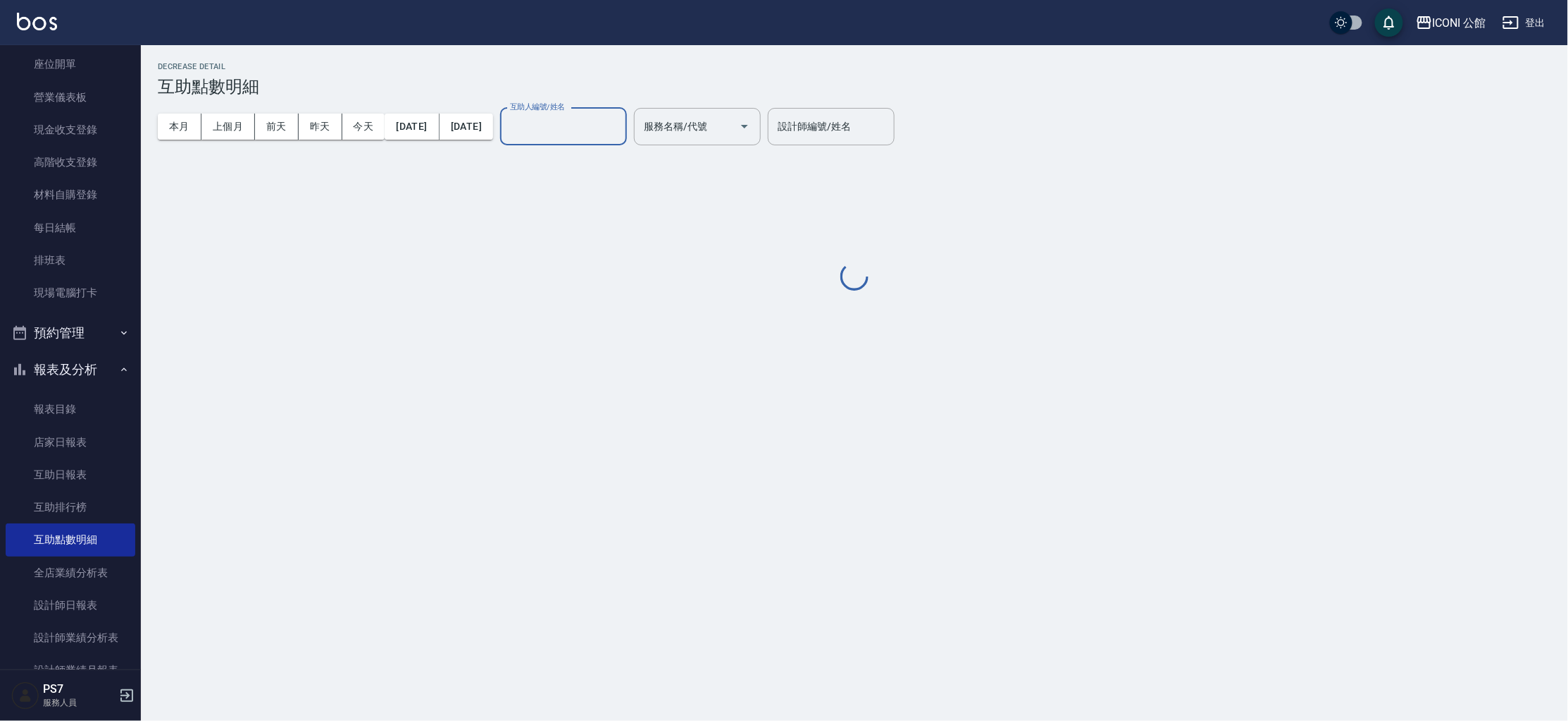
click at [588, 129] on input "互助人編號/姓名" at bounding box center [563, 126] width 114 height 25
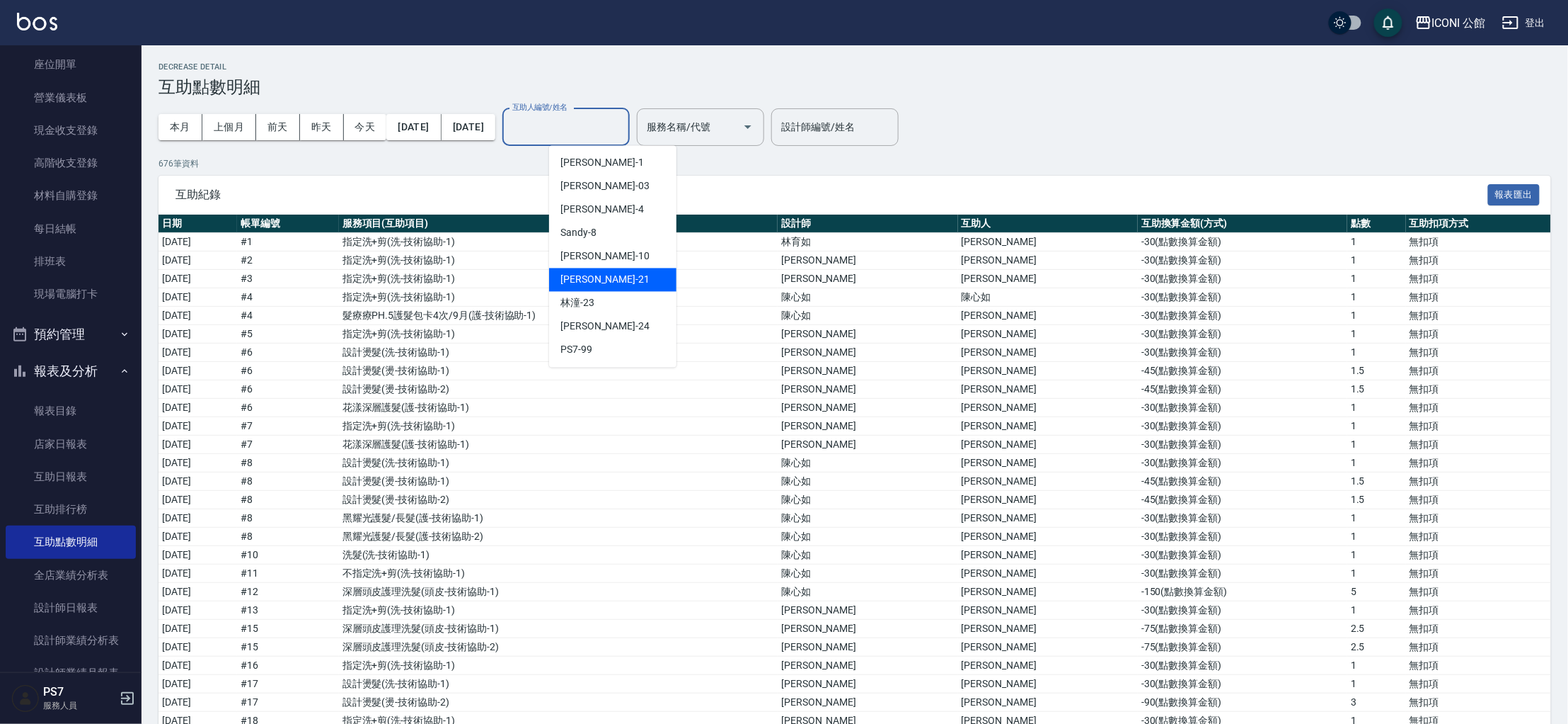
click at [626, 283] on div "Tim -21" at bounding box center [612, 281] width 127 height 24
type input "Tim-21"
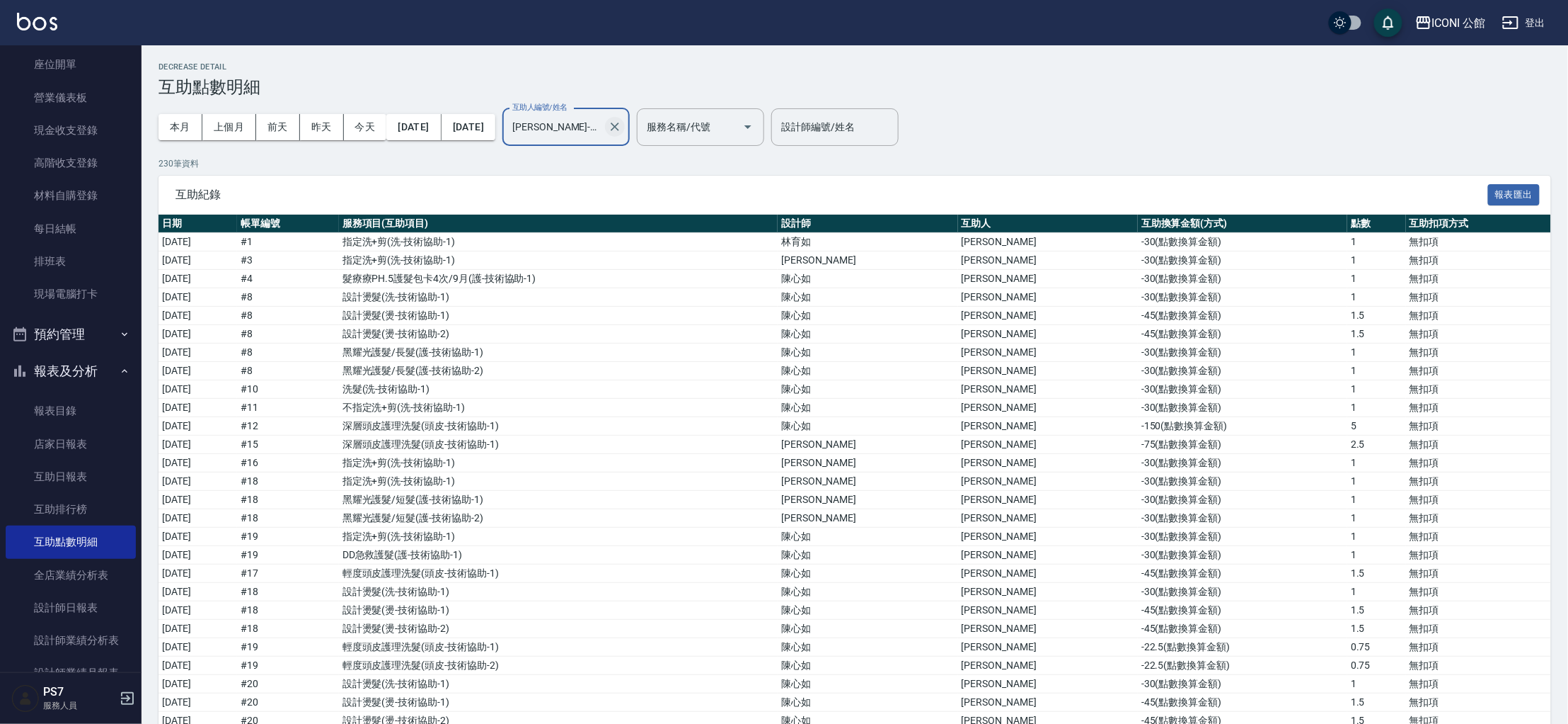
click at [622, 121] on icon "Clear" at bounding box center [615, 126] width 14 height 14
